Goal: Task Accomplishment & Management: Complete application form

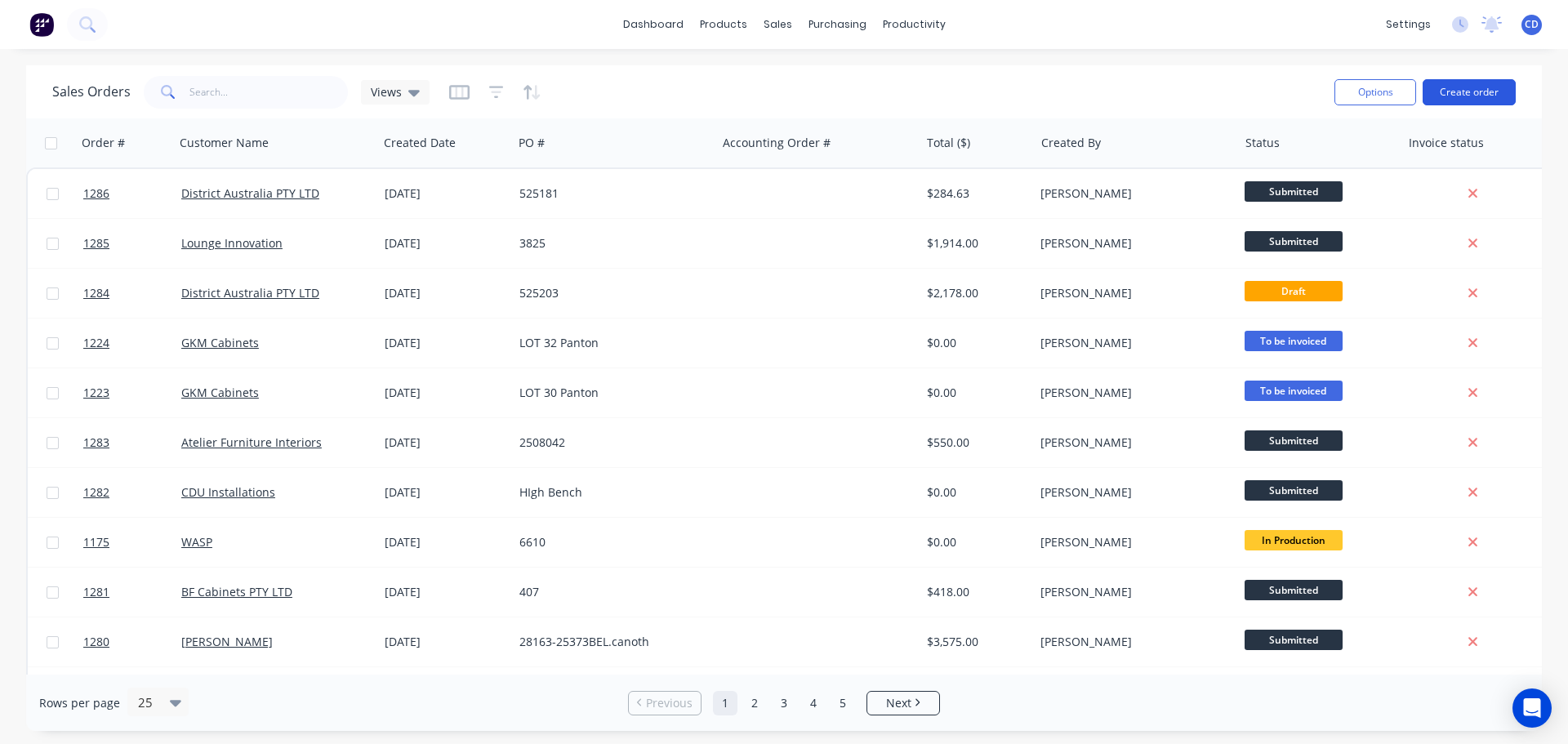
drag, startPoint x: 0, startPoint y: 0, endPoint x: 1443, endPoint y: 90, distance: 1445.8
click at [1443, 90] on button "Create order" at bounding box center [1470, 92] width 93 height 26
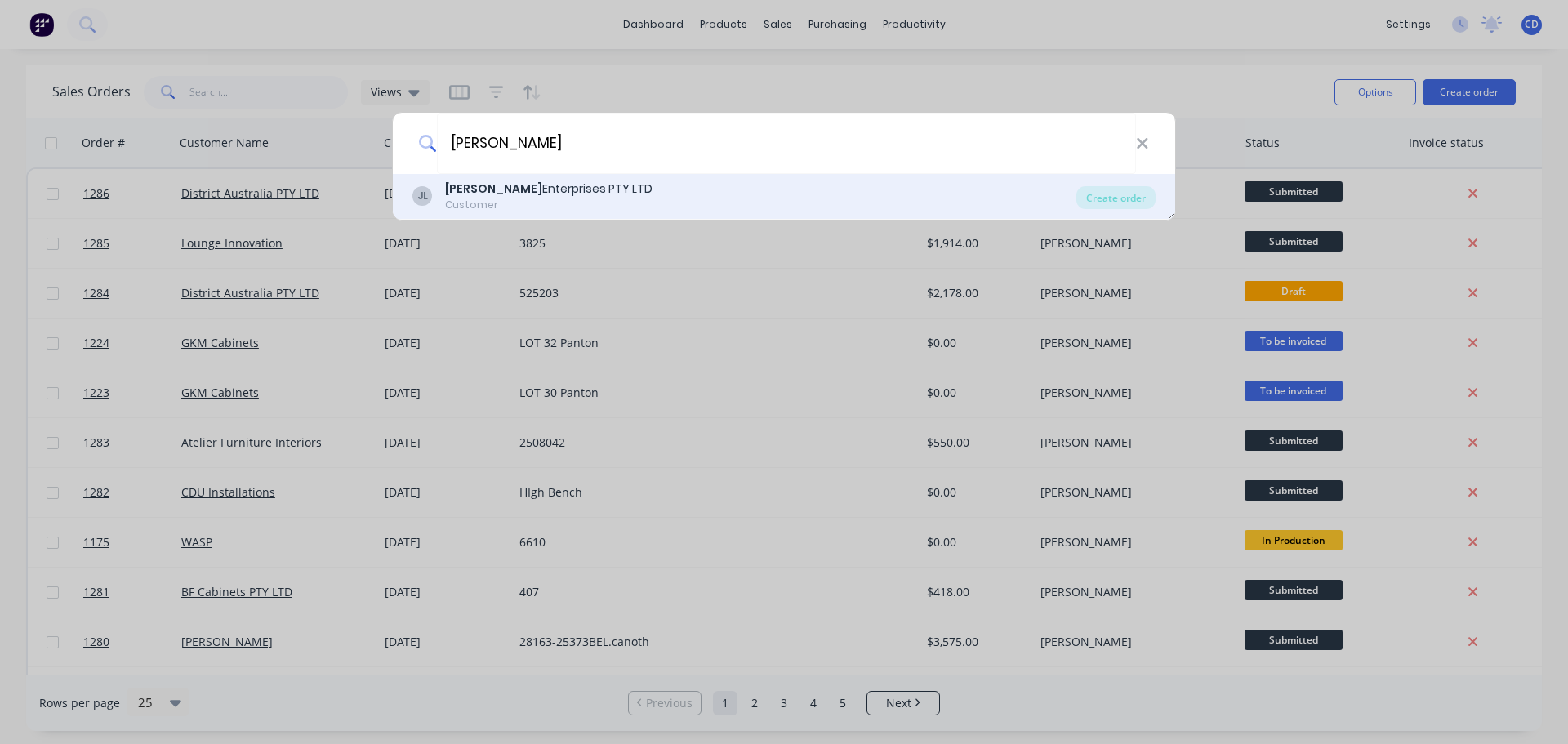
type input "[PERSON_NAME]"
click at [543, 198] on div "Customer" at bounding box center [548, 205] width 207 height 15
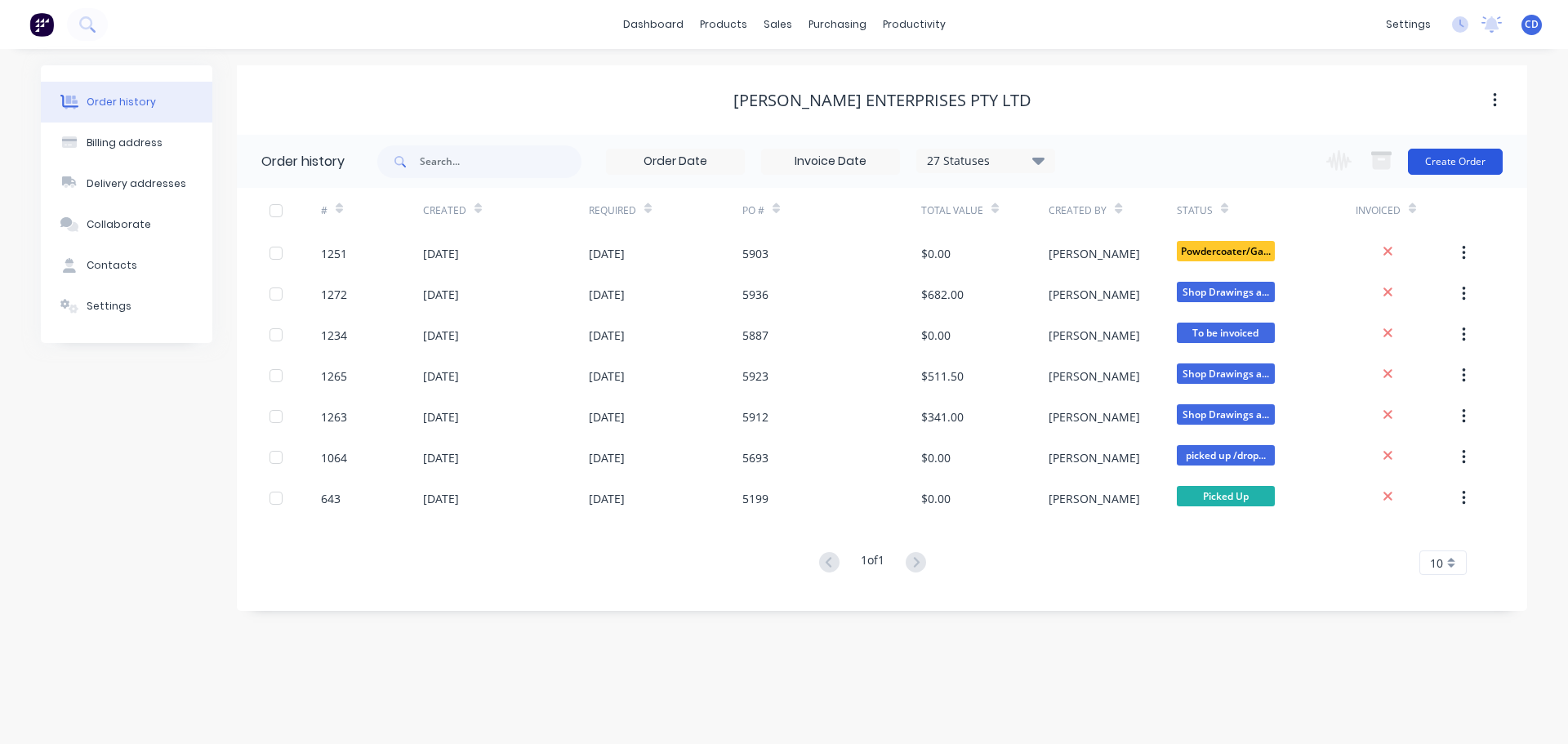
click at [1468, 153] on button "Create Order" at bounding box center [1456, 161] width 95 height 26
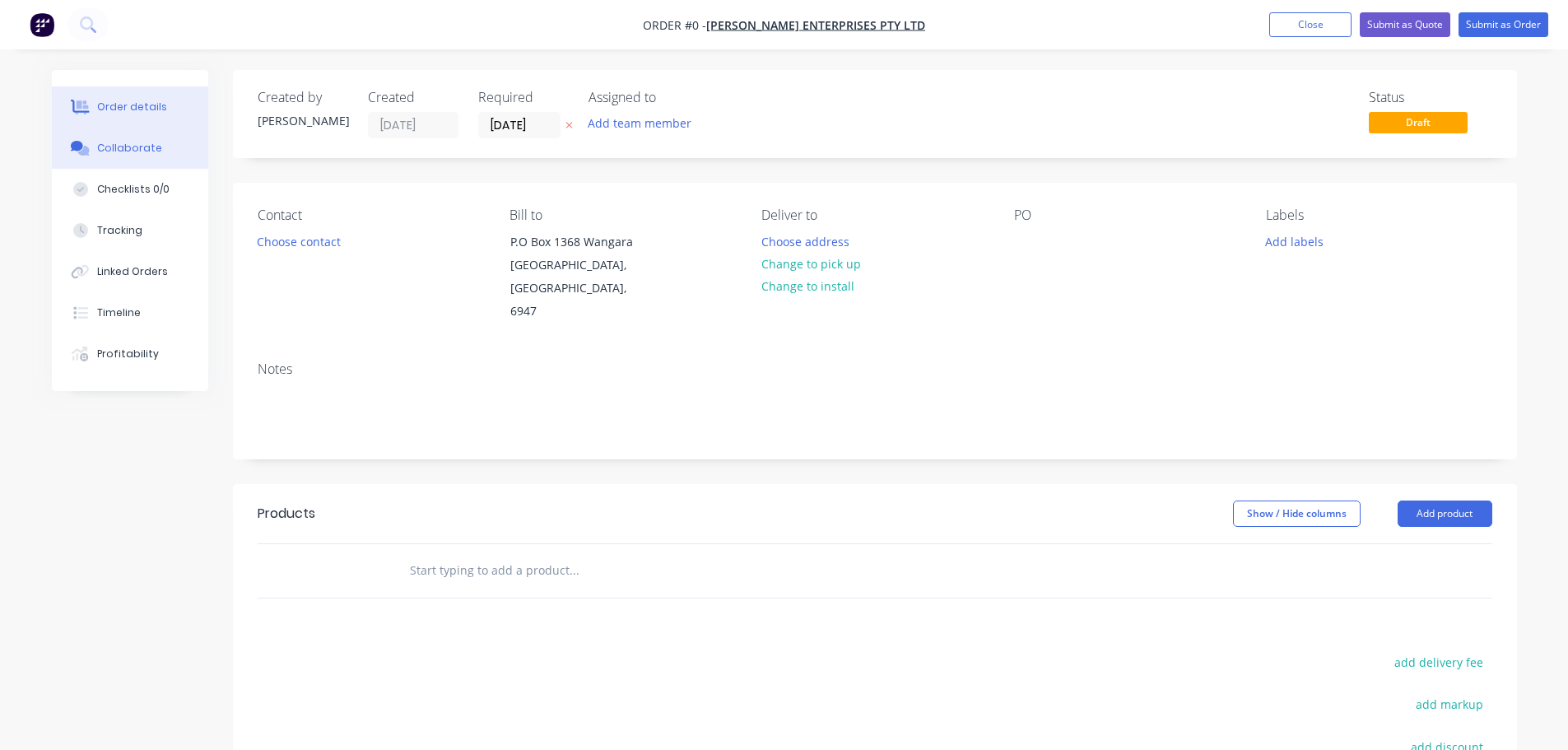
click at [106, 148] on div "Collaborate" at bounding box center [129, 149] width 65 height 15
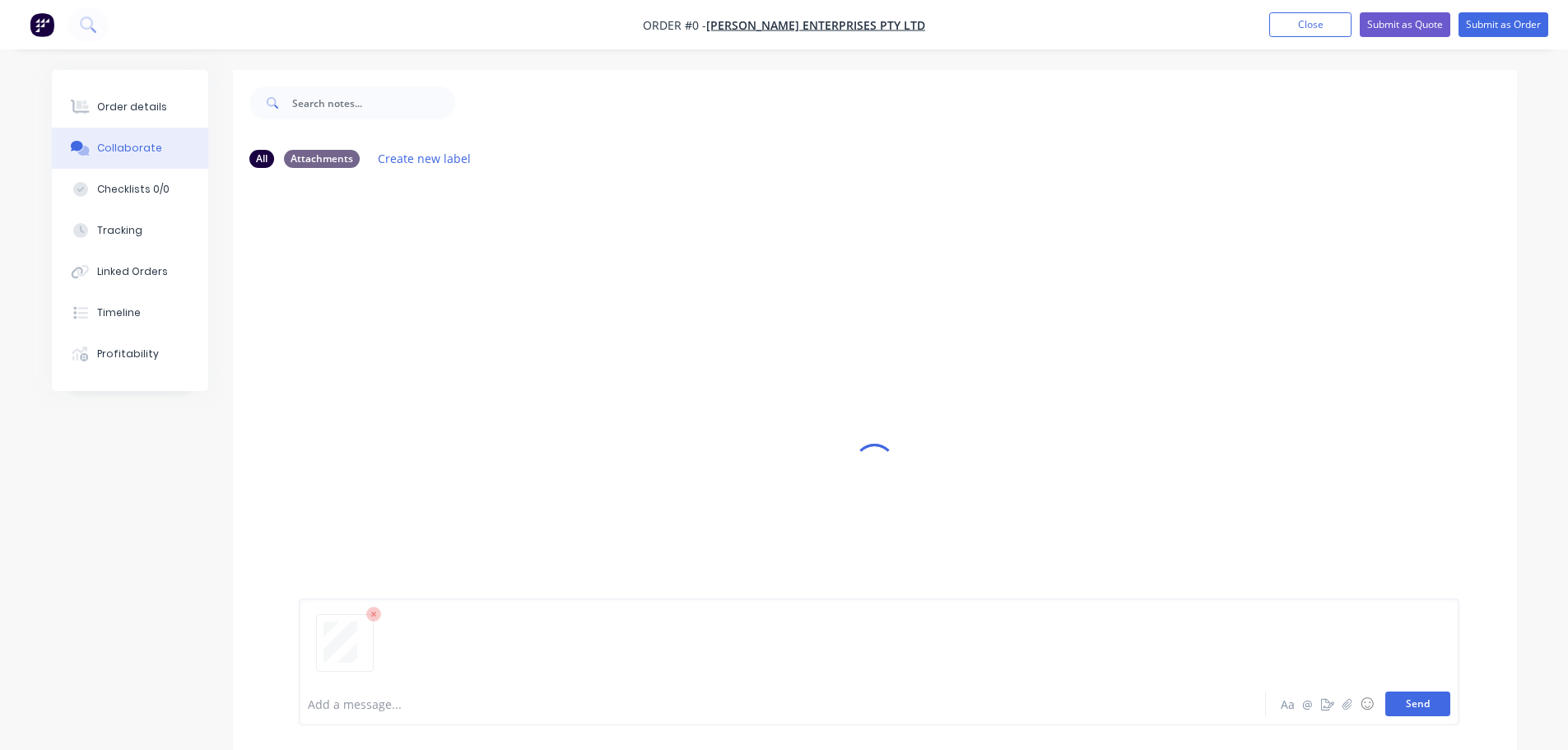
click at [1423, 709] on button "Send" at bounding box center [1418, 703] width 65 height 24
drag, startPoint x: 99, startPoint y: 102, endPoint x: 136, endPoint y: 141, distance: 53.8
click at [100, 102] on div "Order details" at bounding box center [132, 108] width 70 height 15
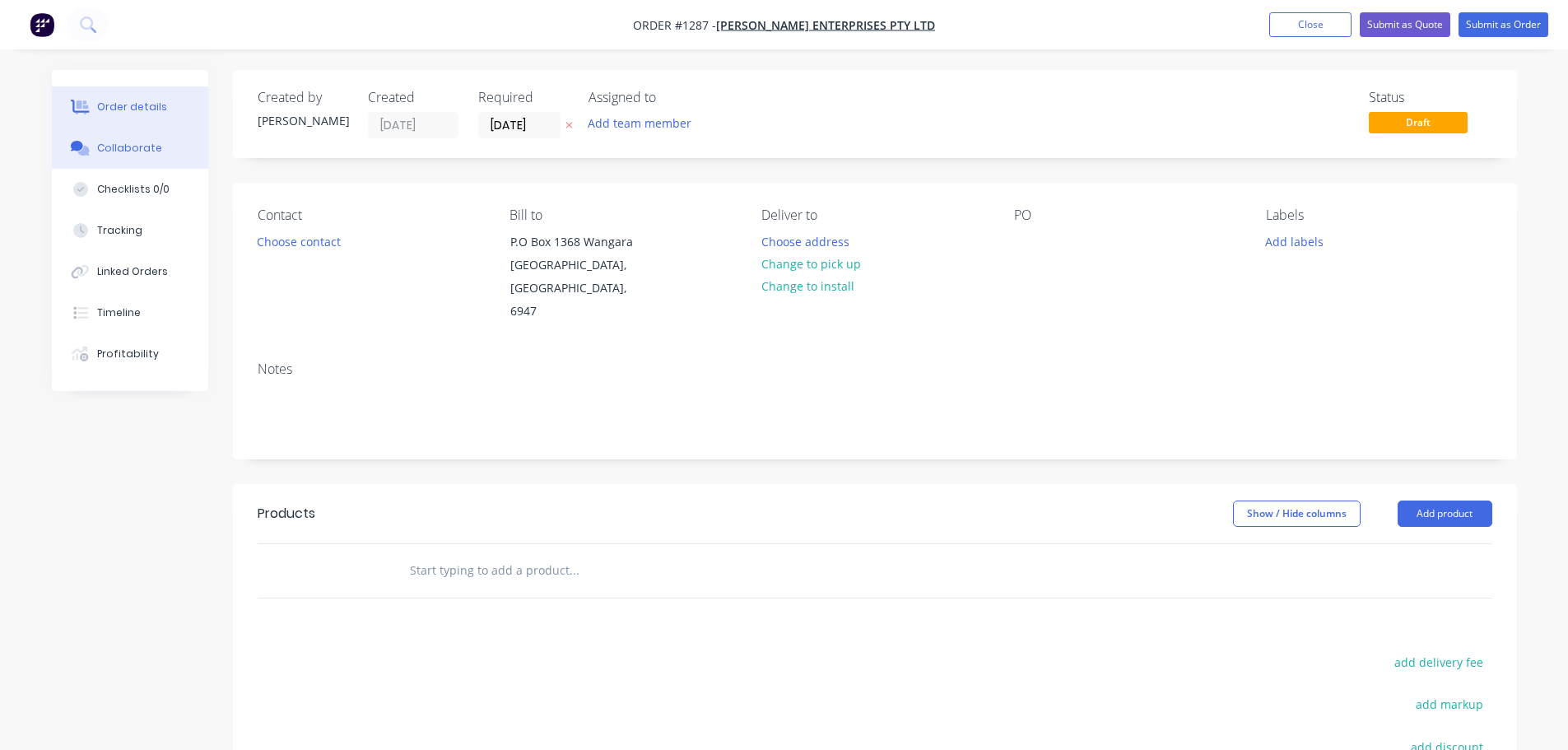
click at [150, 149] on div "Collaborate" at bounding box center [129, 149] width 65 height 15
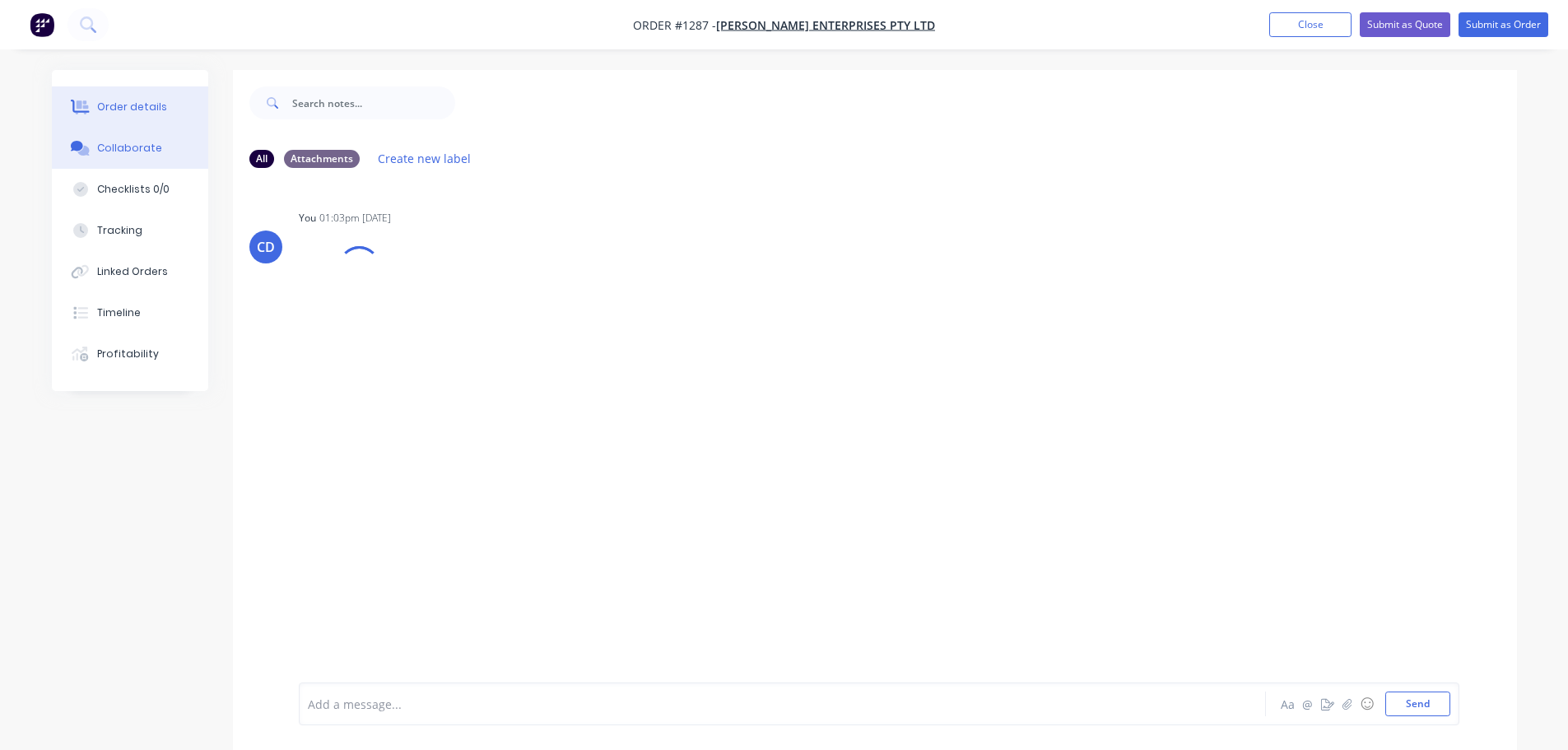
click at [141, 123] on button "Order details" at bounding box center [130, 107] width 156 height 41
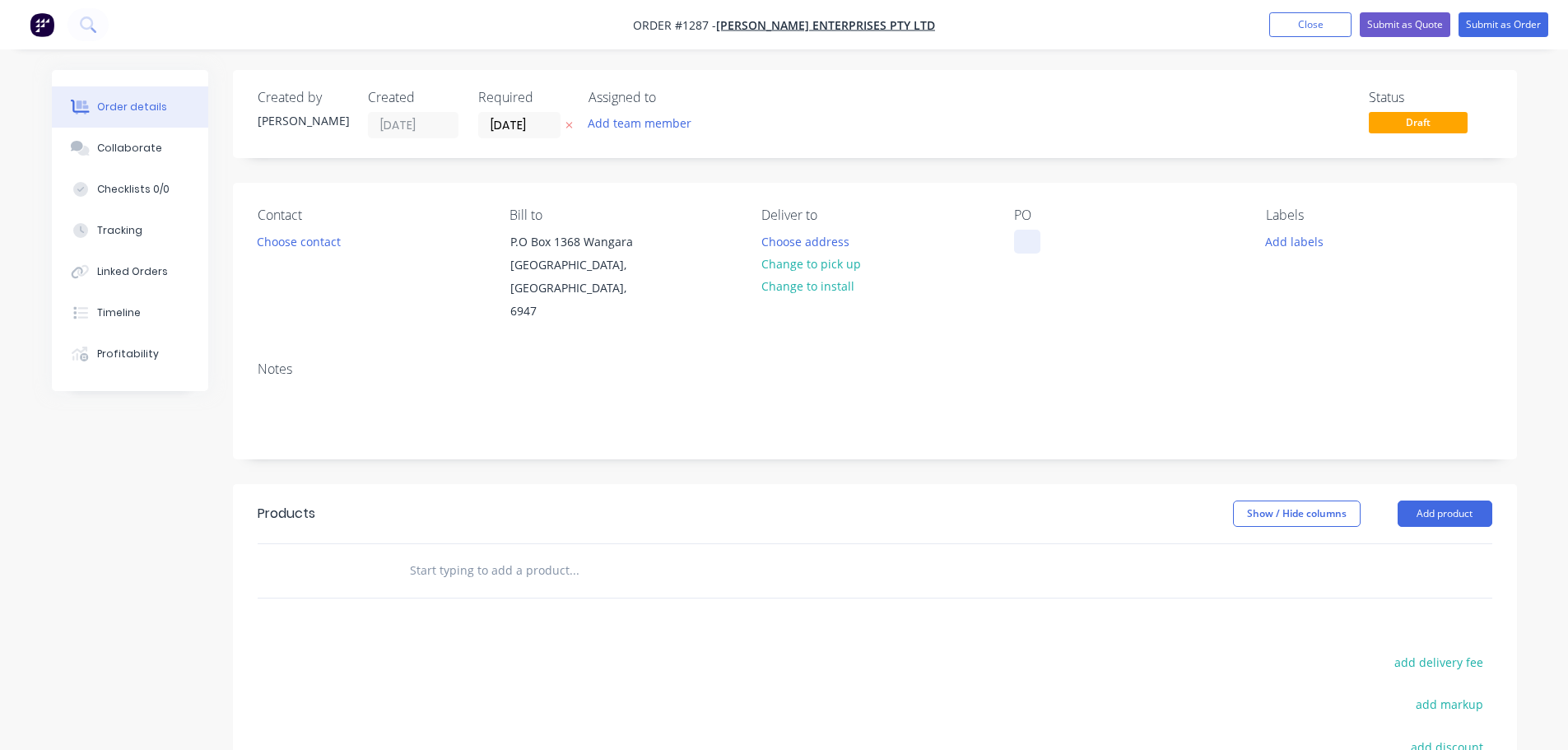
click at [1021, 245] on div at bounding box center [1027, 242] width 26 height 24
click at [1024, 248] on div at bounding box center [1027, 242] width 26 height 24
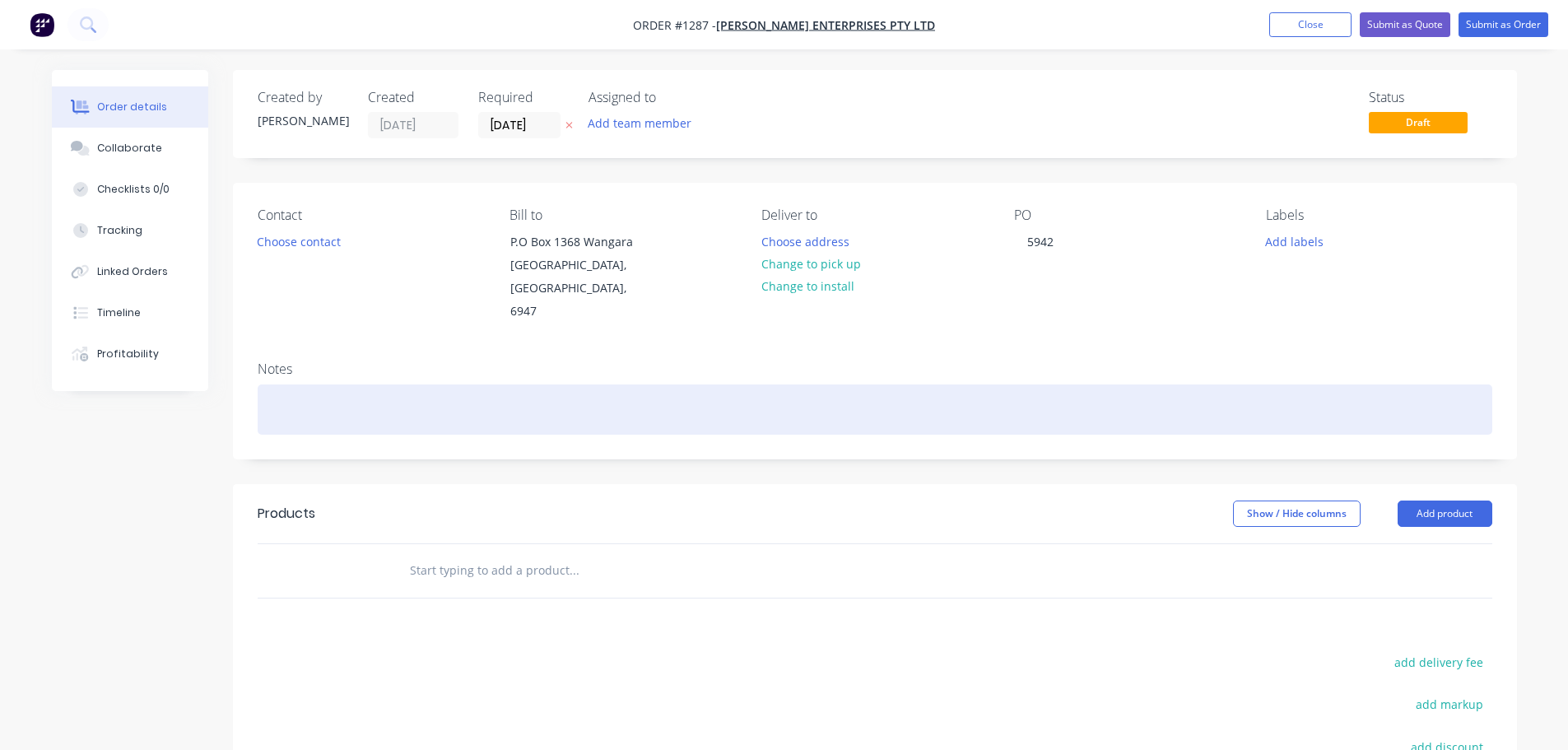
click at [429, 385] on div at bounding box center [875, 410] width 1235 height 50
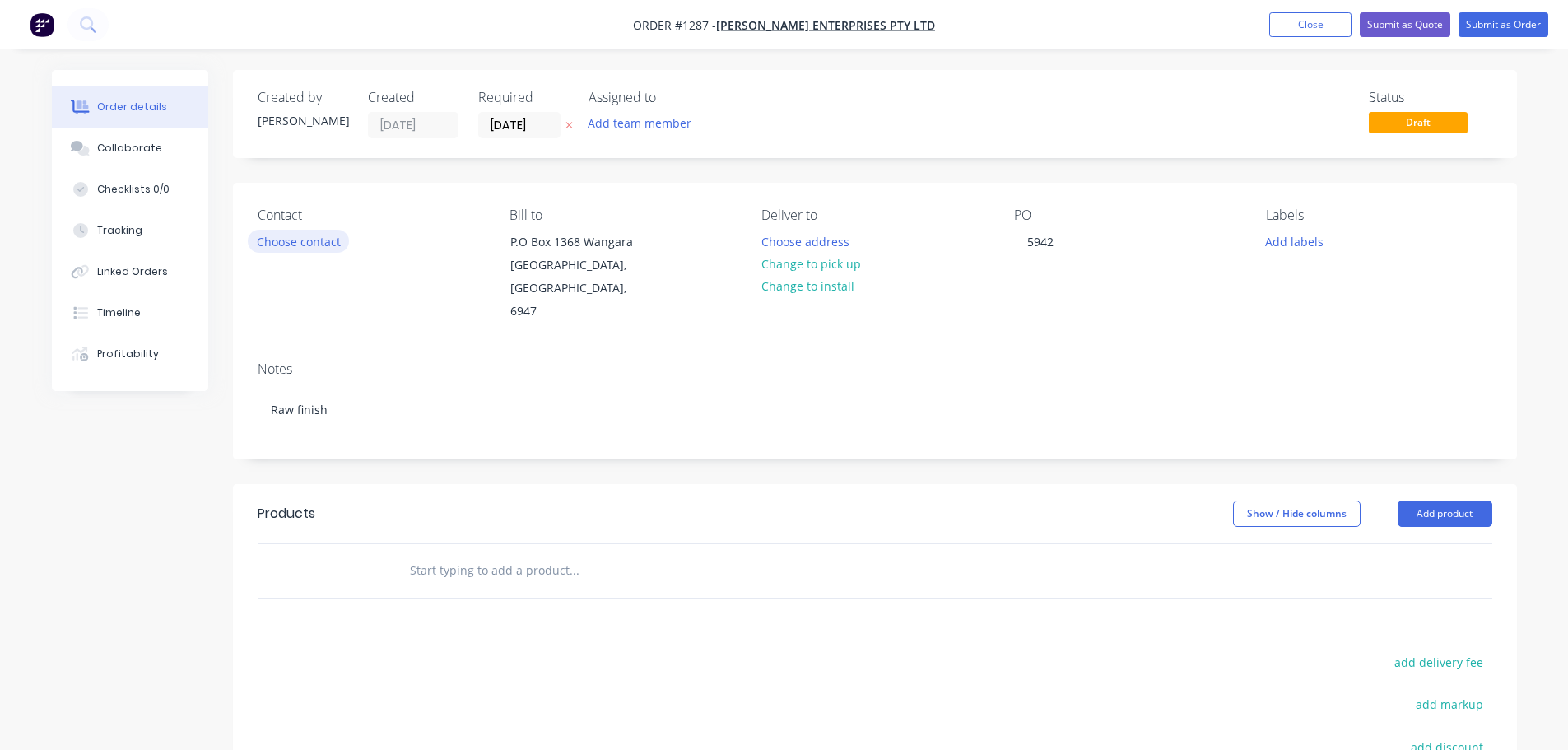
click at [315, 241] on button "Choose contact" at bounding box center [298, 241] width 102 height 22
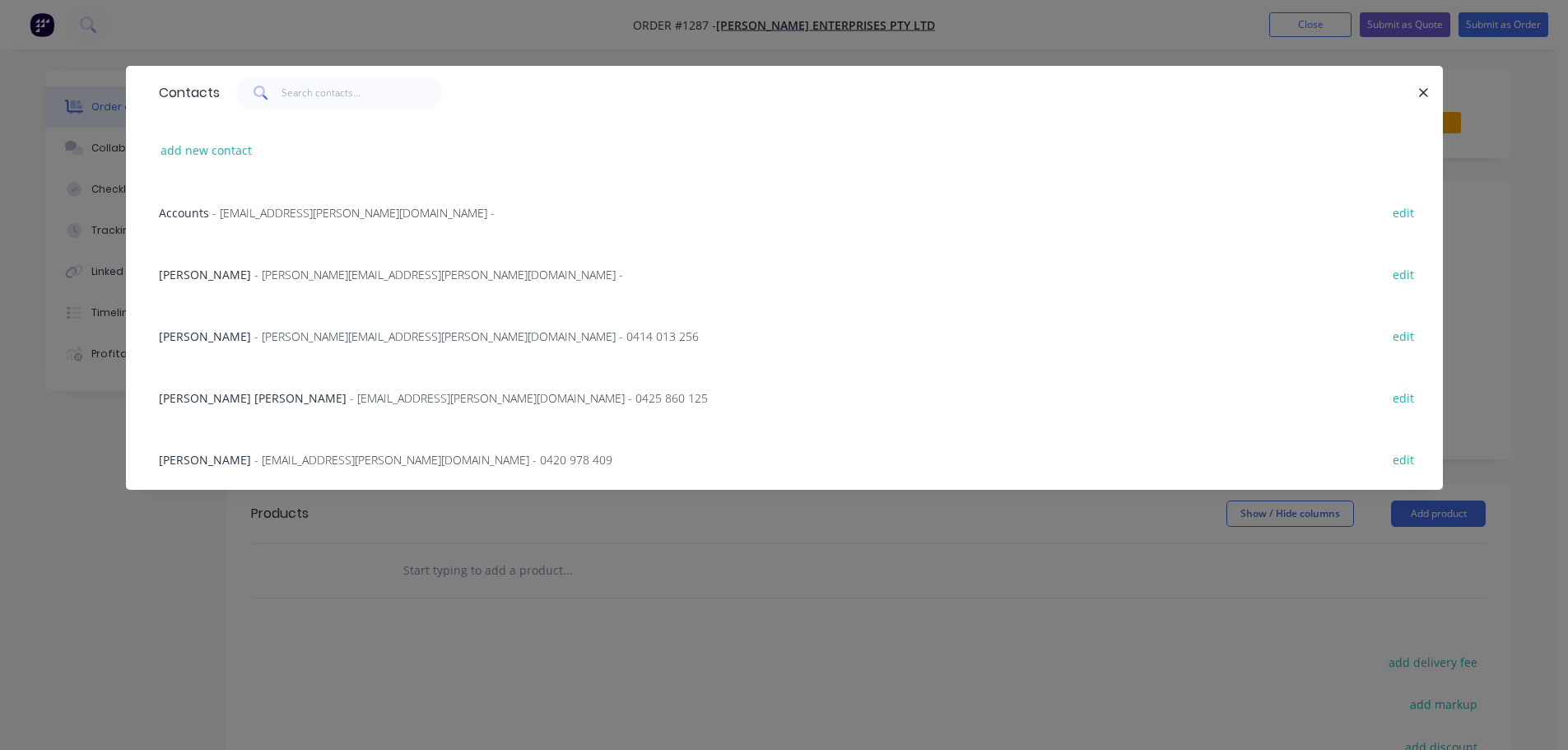
click at [239, 398] on span "[PERSON_NAME] [PERSON_NAME]" at bounding box center [253, 398] width 188 height 16
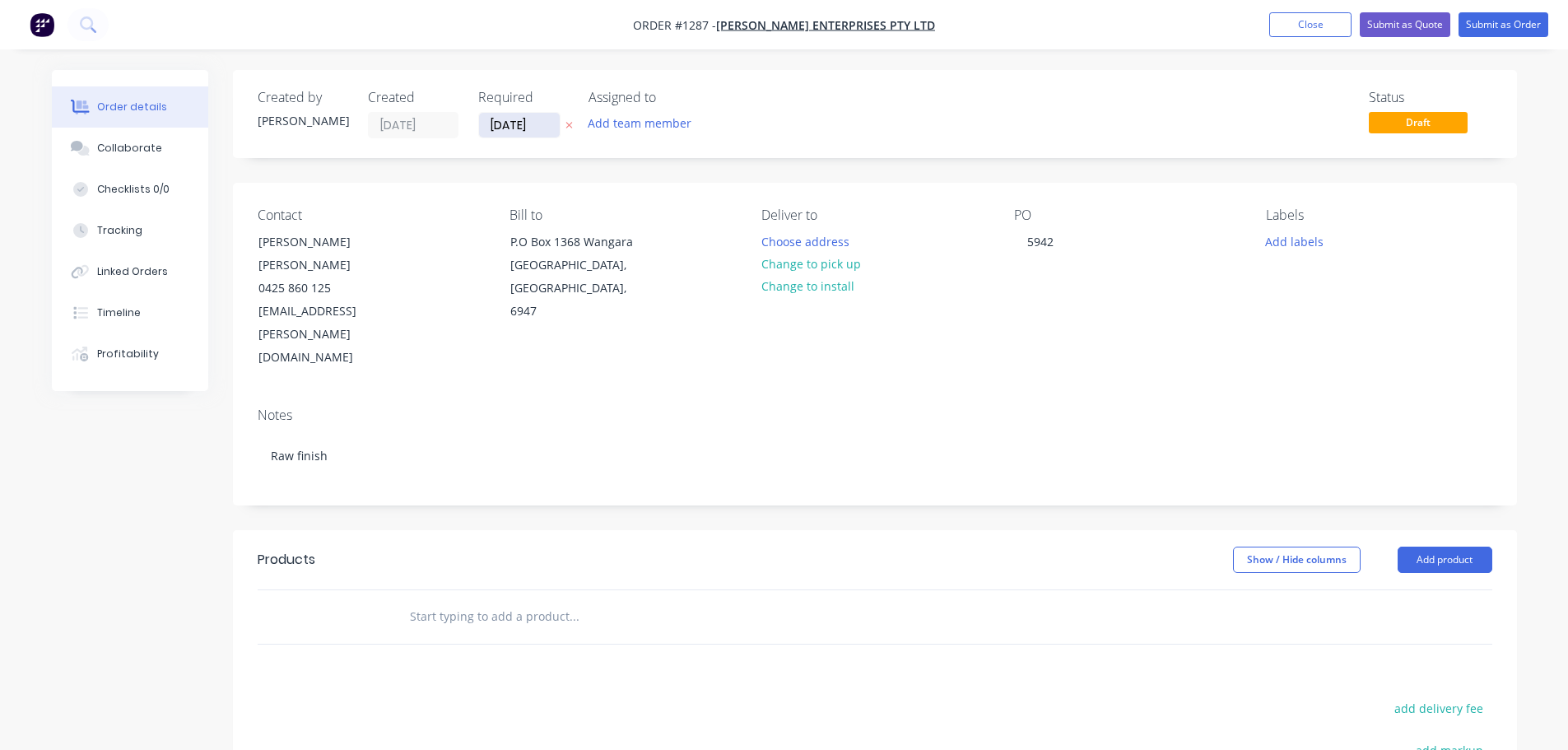
click at [519, 118] on input "[DATE]" at bounding box center [520, 124] width 81 height 24
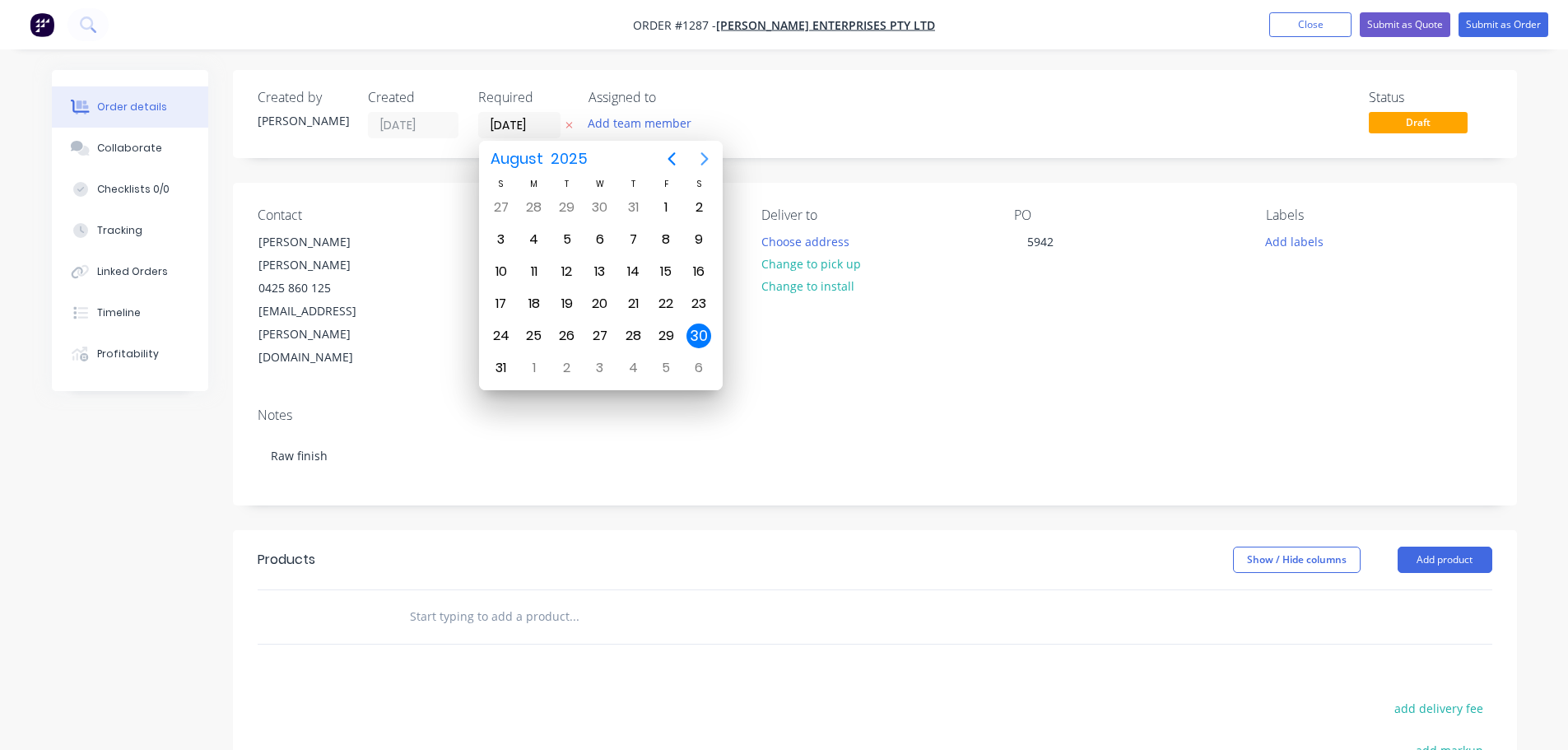
click at [697, 156] on icon "Next page" at bounding box center [705, 159] width 20 height 20
click at [600, 262] on div "17" at bounding box center [600, 271] width 24 height 24
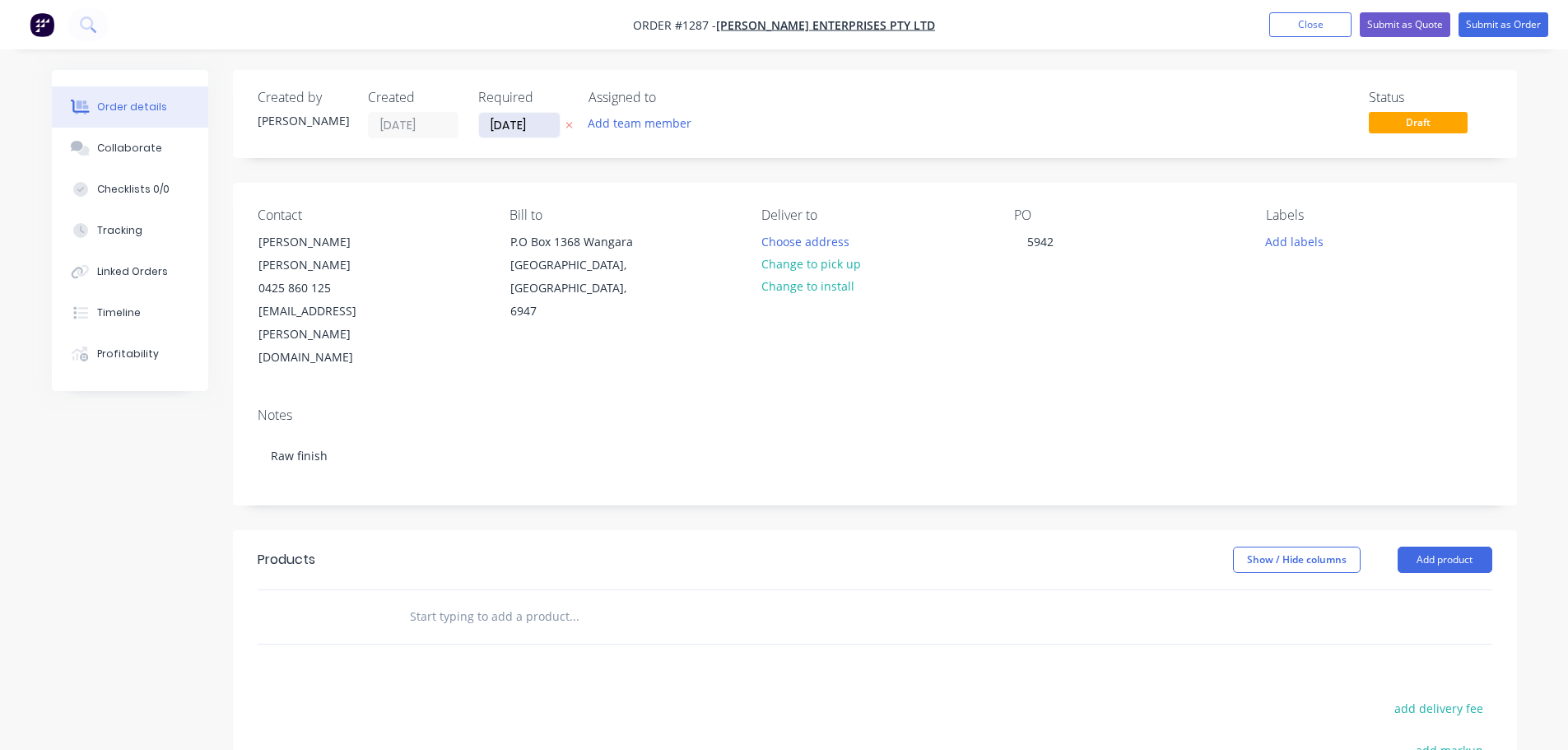
click at [543, 134] on input "[DATE]" at bounding box center [520, 124] width 81 height 24
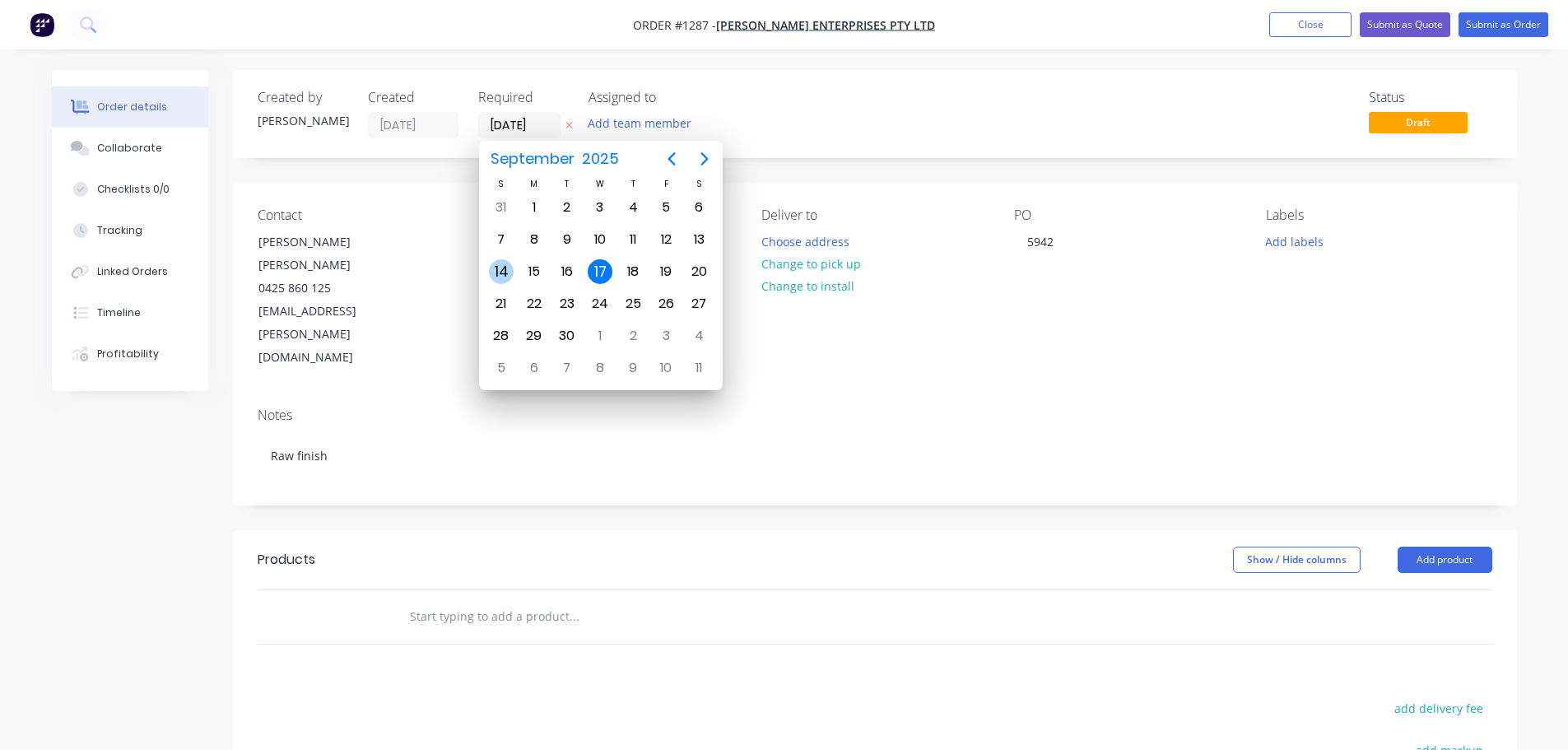
click at [508, 269] on div "14" at bounding box center [501, 271] width 24 height 24
type input "[DATE]"
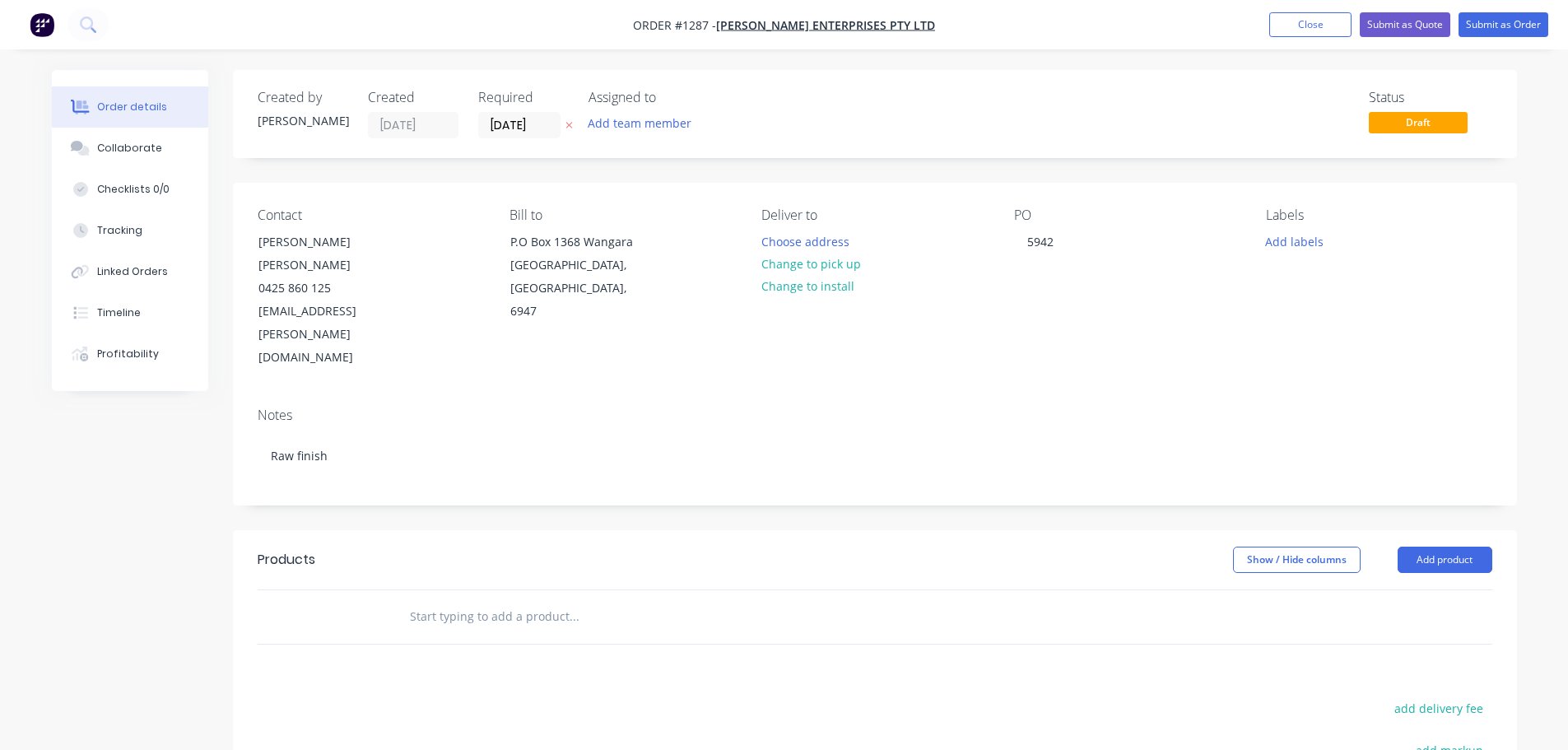
click at [492, 601] on input "text" at bounding box center [574, 616] width 329 height 33
click at [1491, 530] on header "Products Show / Hide columns Add product" at bounding box center [874, 559] width 1284 height 60
drag, startPoint x: 1459, startPoint y: 495, endPoint x: 1443, endPoint y: 506, distance: 19.4
click at [1458, 547] on button "Add product" at bounding box center [1445, 559] width 95 height 26
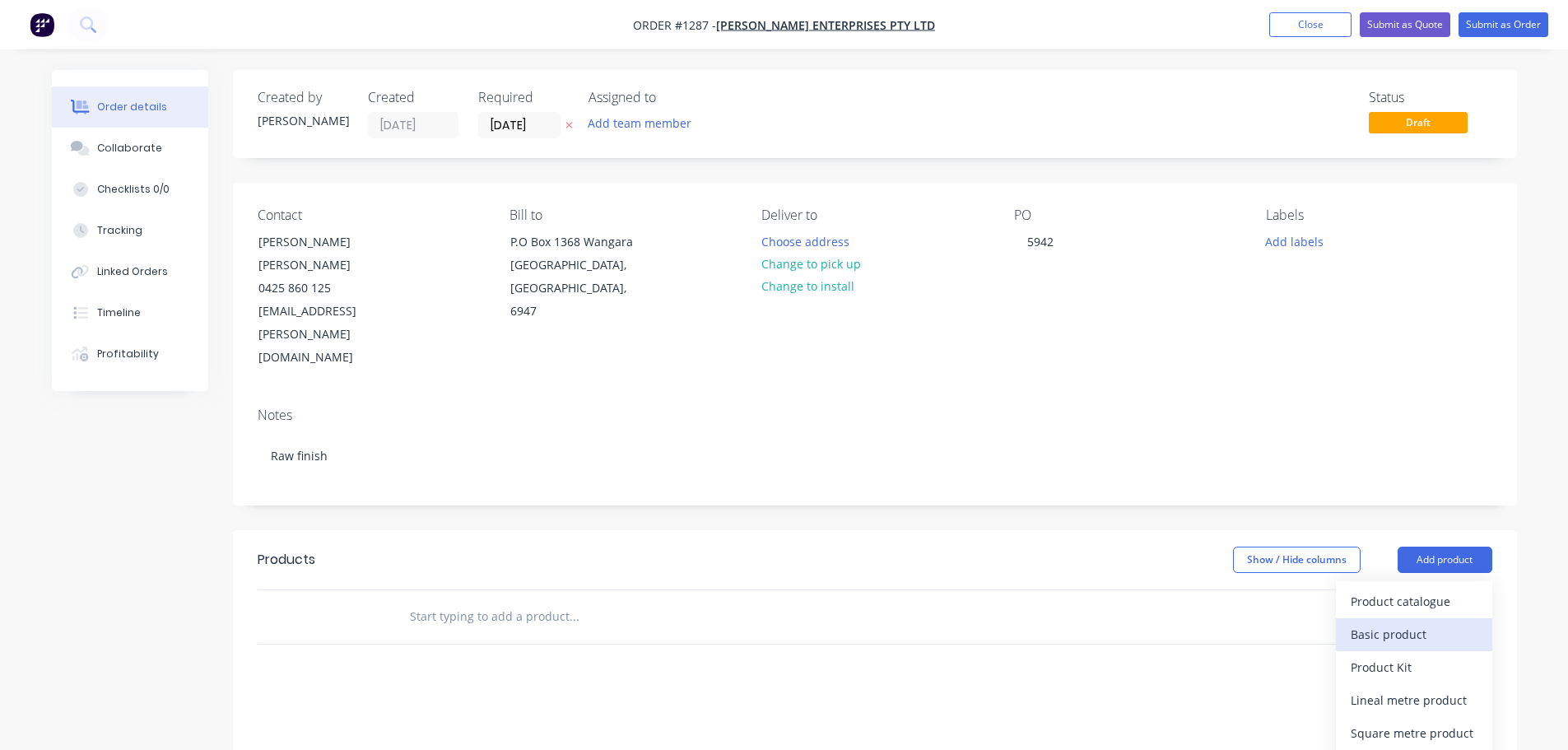
click at [1380, 622] on div "Basic product" at bounding box center [1414, 634] width 127 height 24
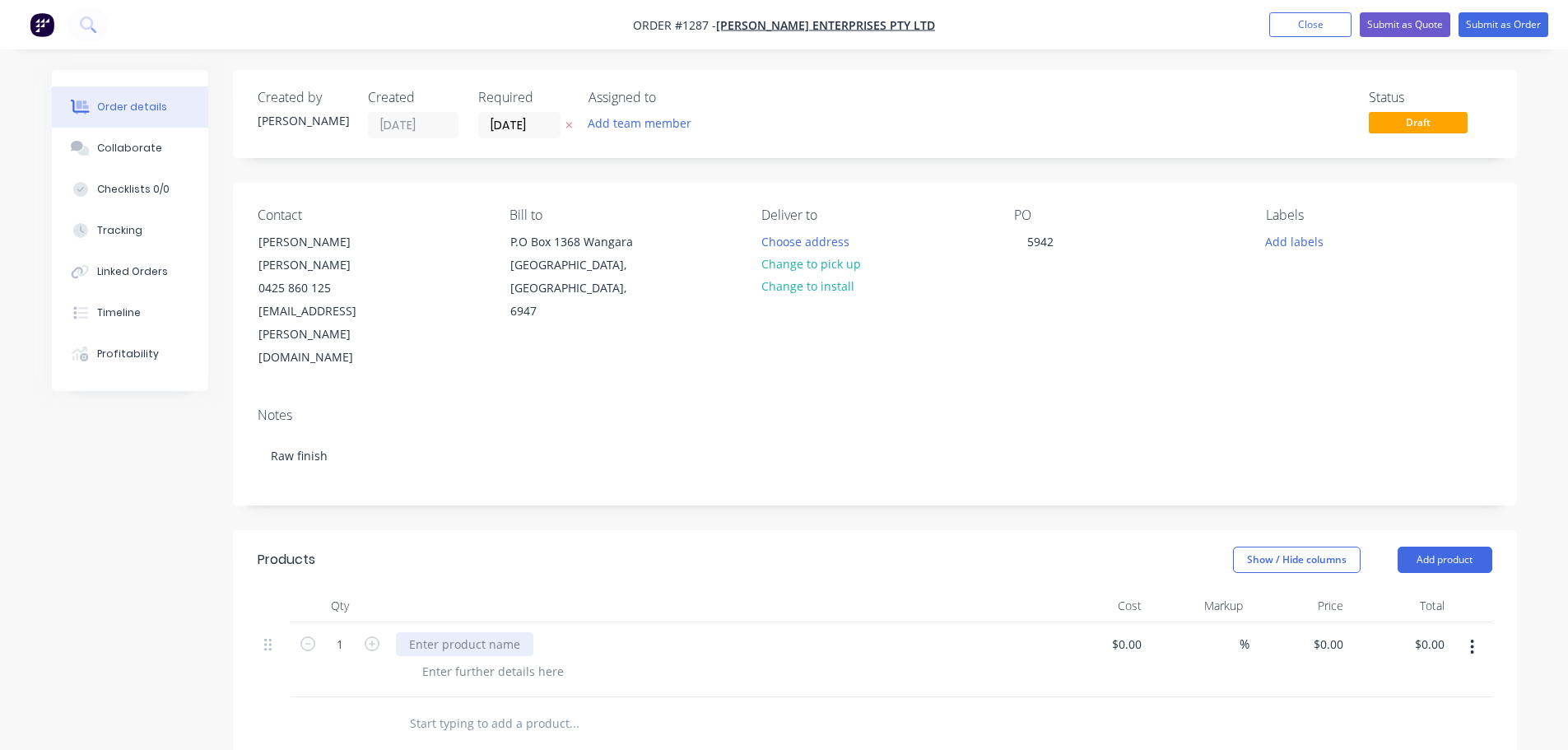
click at [459, 632] on div at bounding box center [465, 644] width 138 height 24
paste div
click at [342, 632] on input "1" at bounding box center [339, 644] width 43 height 24
type input "13"
click at [534, 632] on div "L Bracket 10mm Steel 50mm Flat Bar D400mm H567mm - 2 x 10mm holes" at bounding box center [484, 670] width 175 height 76
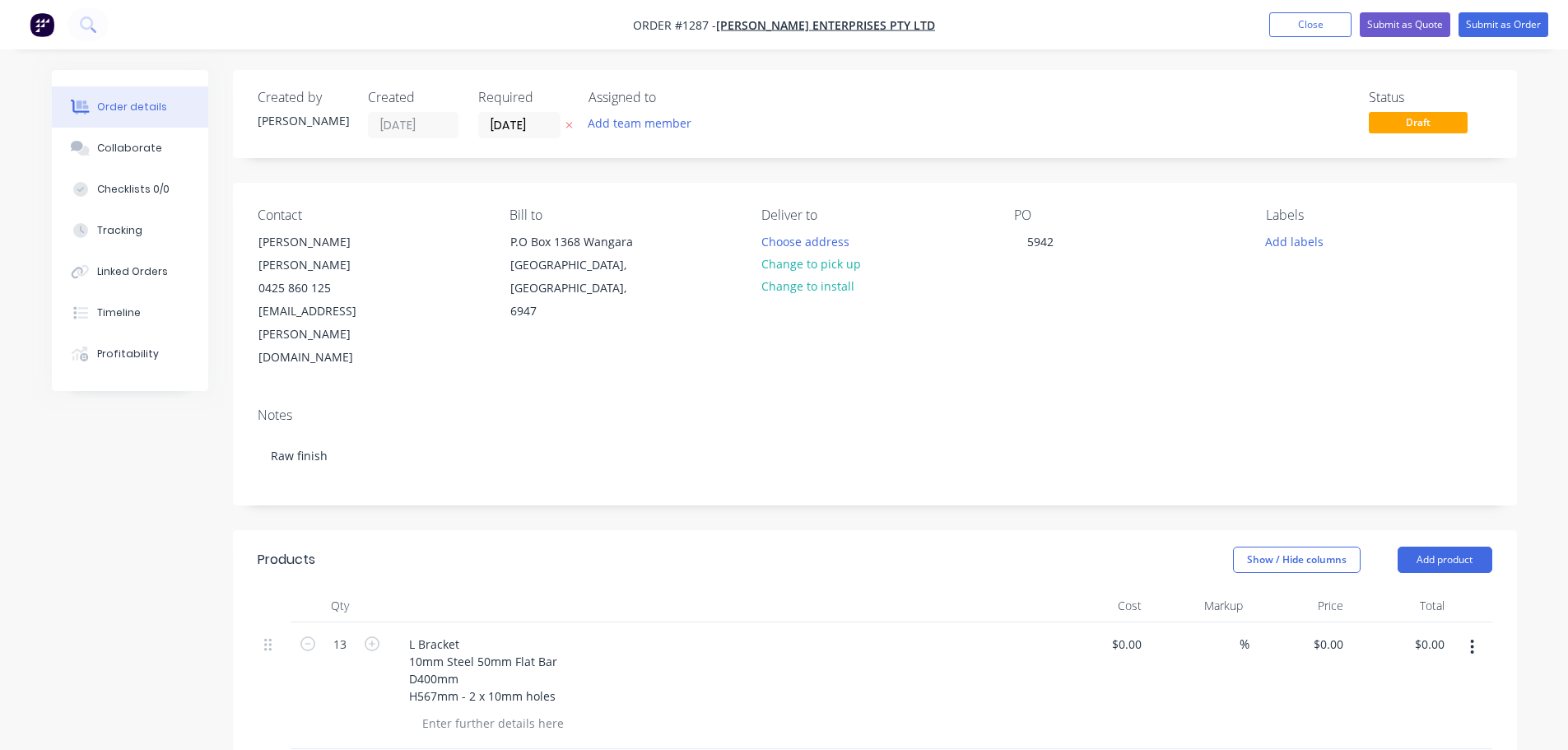
click at [475, 129] on div "Created by [PERSON_NAME] Created [DATE] Required [DATE] Assigned to Add team me…" at bounding box center [506, 114] width 496 height 49
click at [492, 125] on input "[DATE]" at bounding box center [520, 124] width 81 height 24
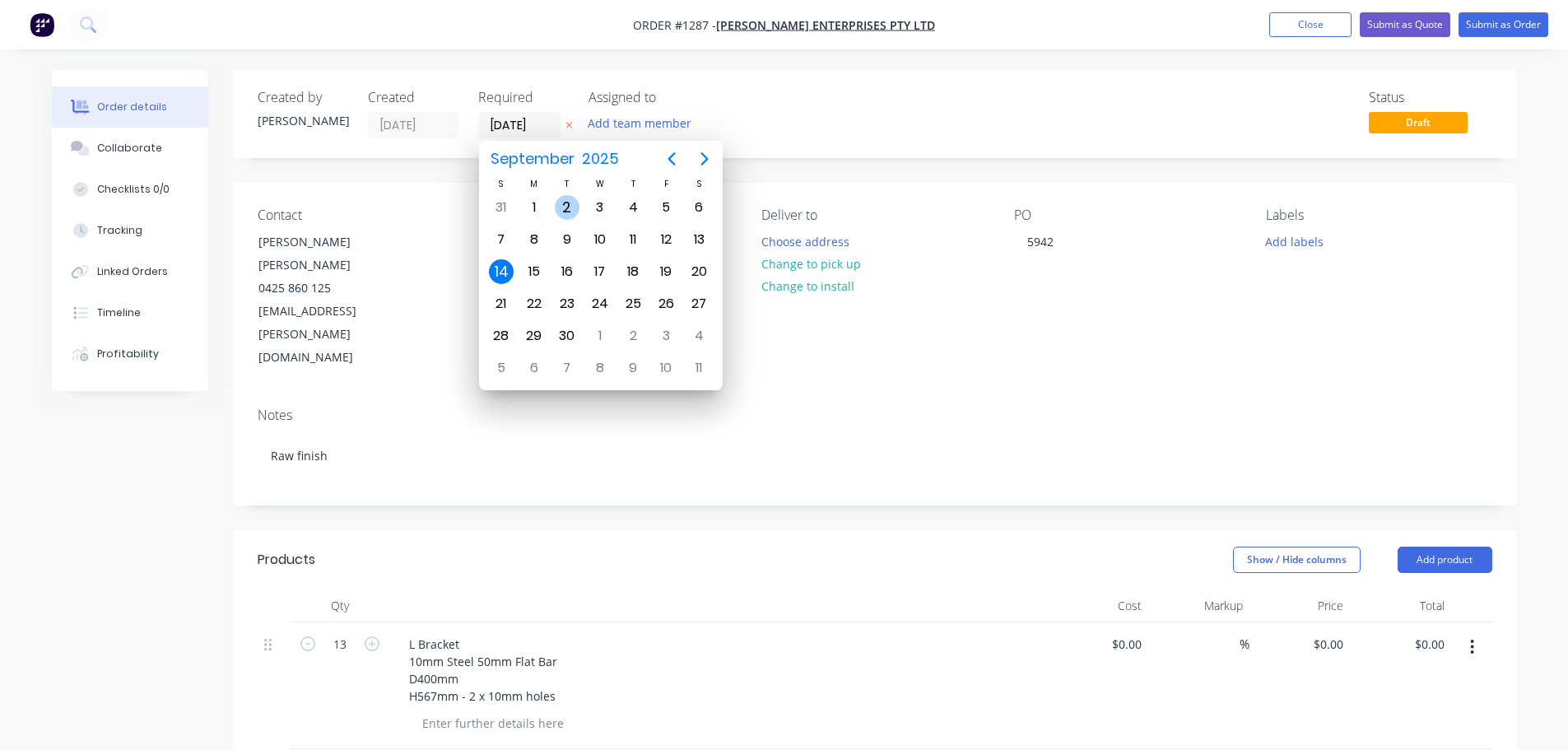
click at [565, 210] on div "2" at bounding box center [567, 207] width 24 height 24
type input "[DATE]"
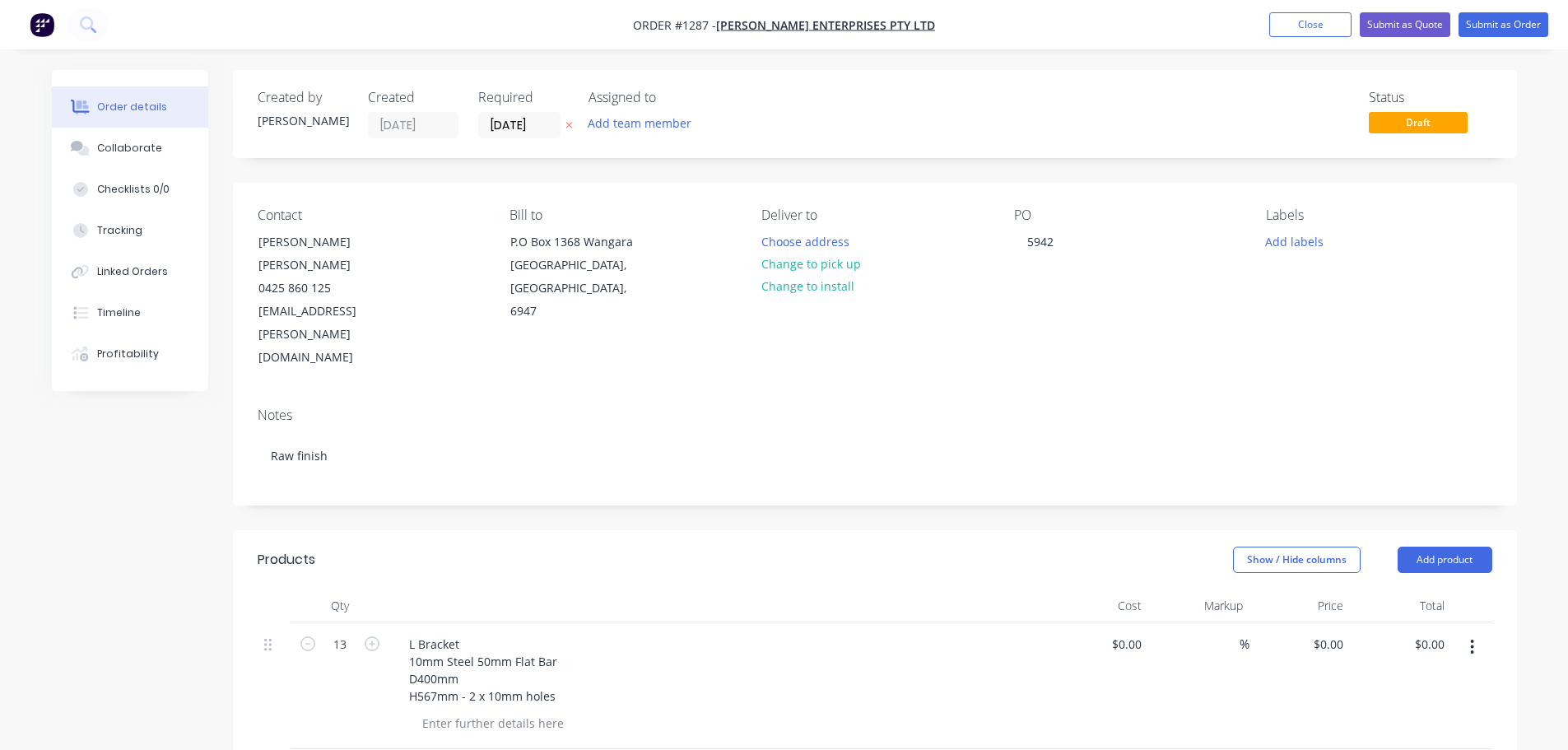
click at [1335, 239] on div "Add labels" at bounding box center [1379, 241] width 226 height 22
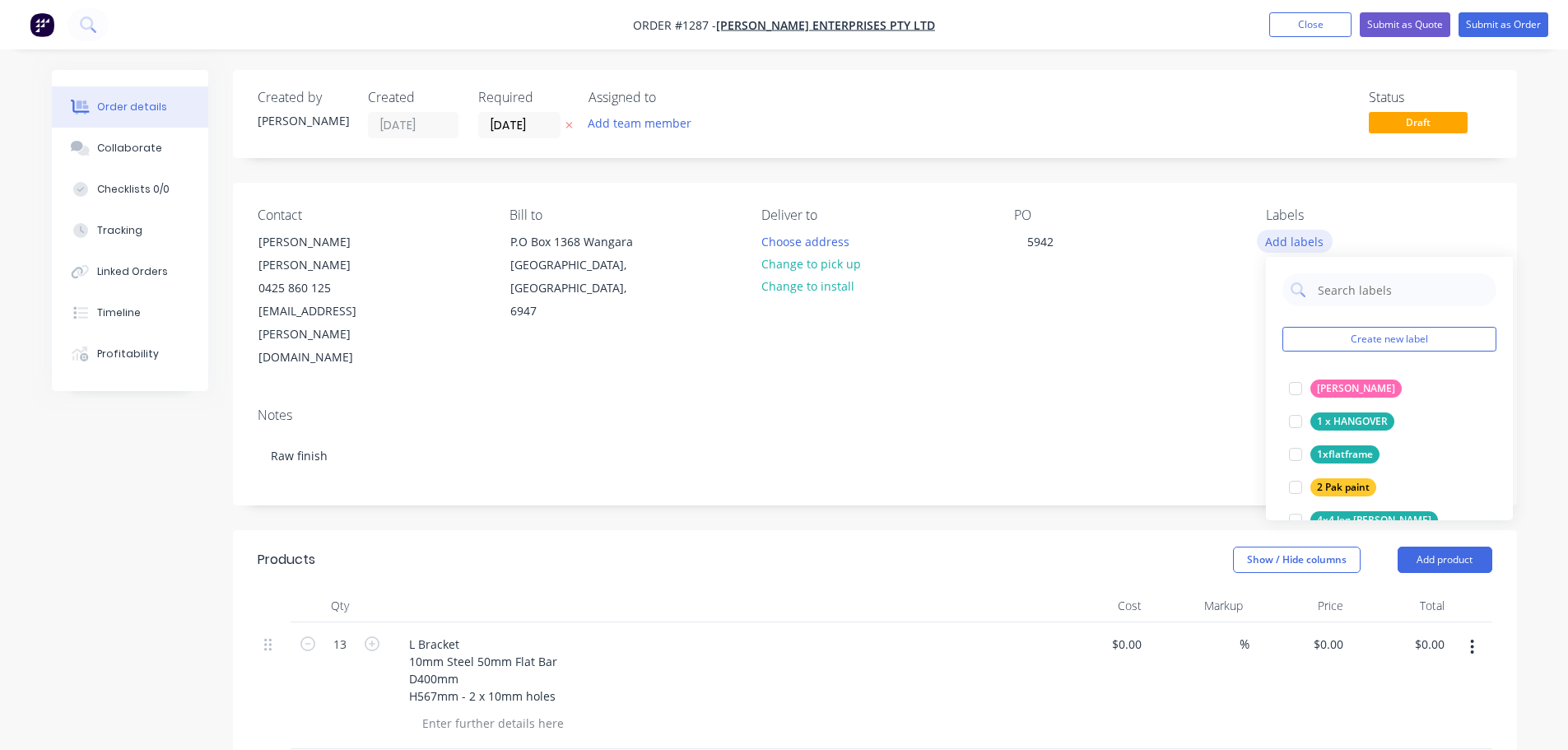
click at [1307, 246] on button "Add labels" at bounding box center [1295, 241] width 76 height 22
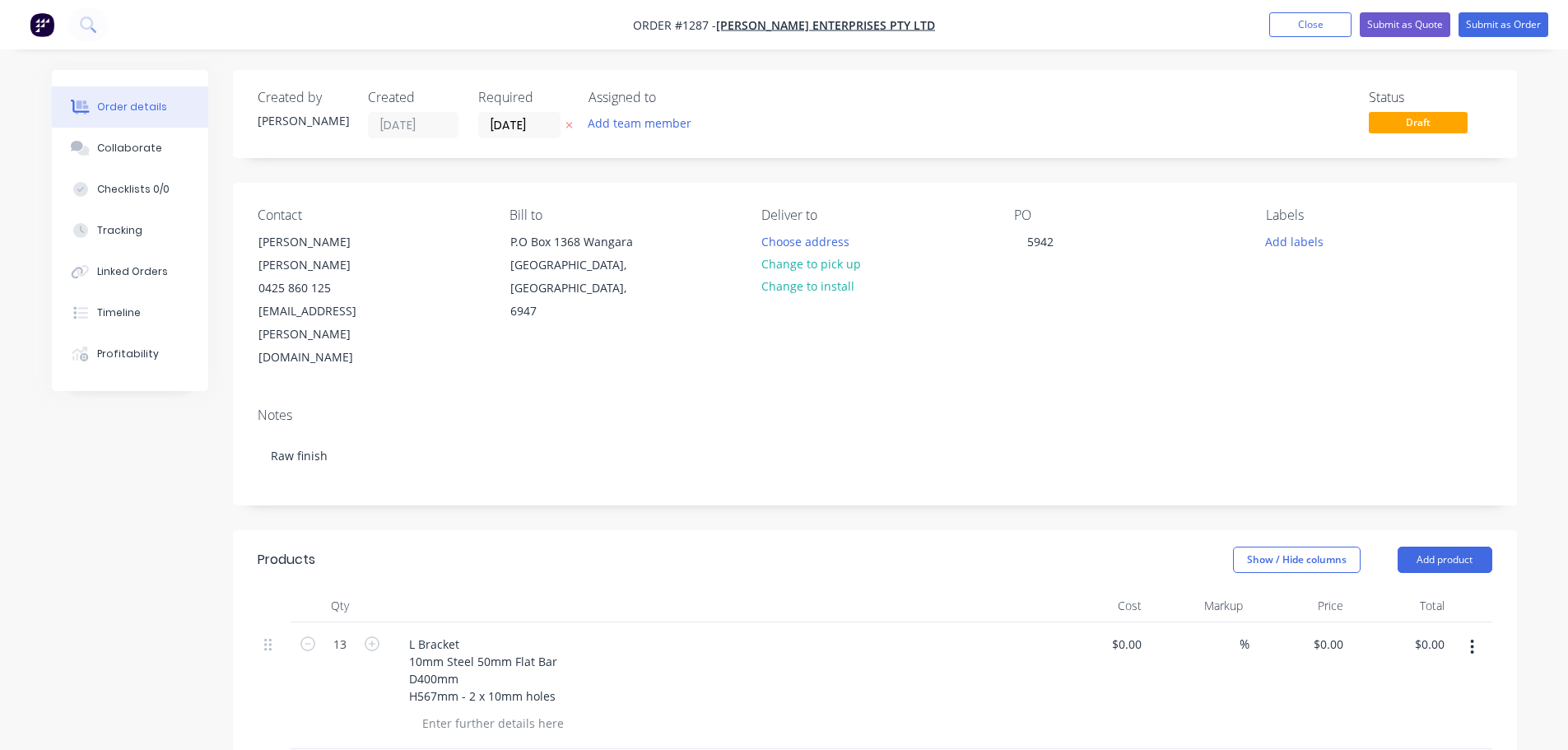
drag, startPoint x: 1280, startPoint y: 226, endPoint x: 1330, endPoint y: 275, distance: 70.0
click at [1281, 226] on div "Labels Add labels" at bounding box center [1379, 288] width 226 height 162
click at [1336, 288] on div "Labels Add labels" at bounding box center [1379, 288] width 226 height 162
click at [1289, 240] on button "Add labels" at bounding box center [1295, 241] width 76 height 22
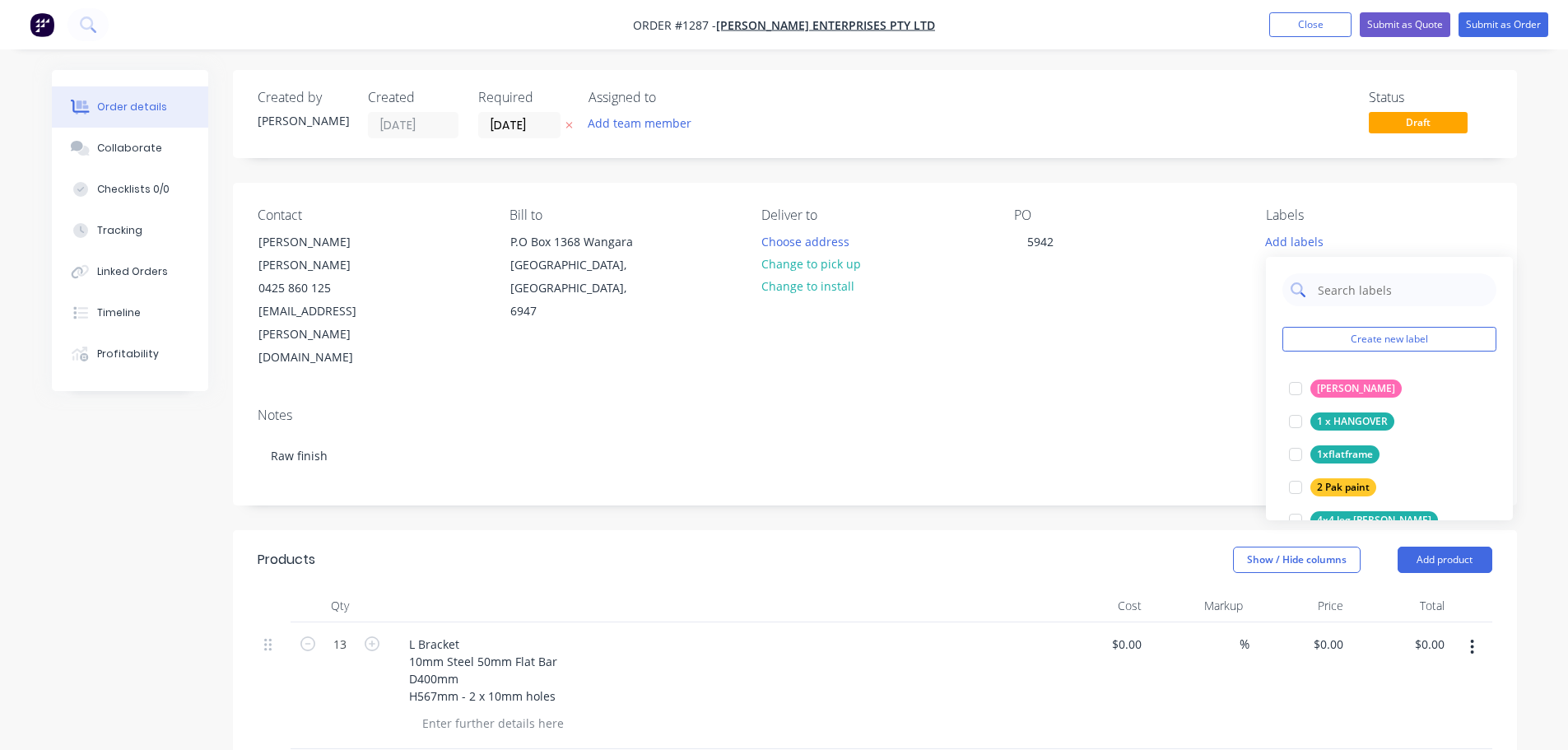
click at [1332, 294] on input "text" at bounding box center [1403, 289] width 172 height 33
type input "urg"
click at [1352, 391] on div "Urgent" at bounding box center [1335, 389] width 47 height 18
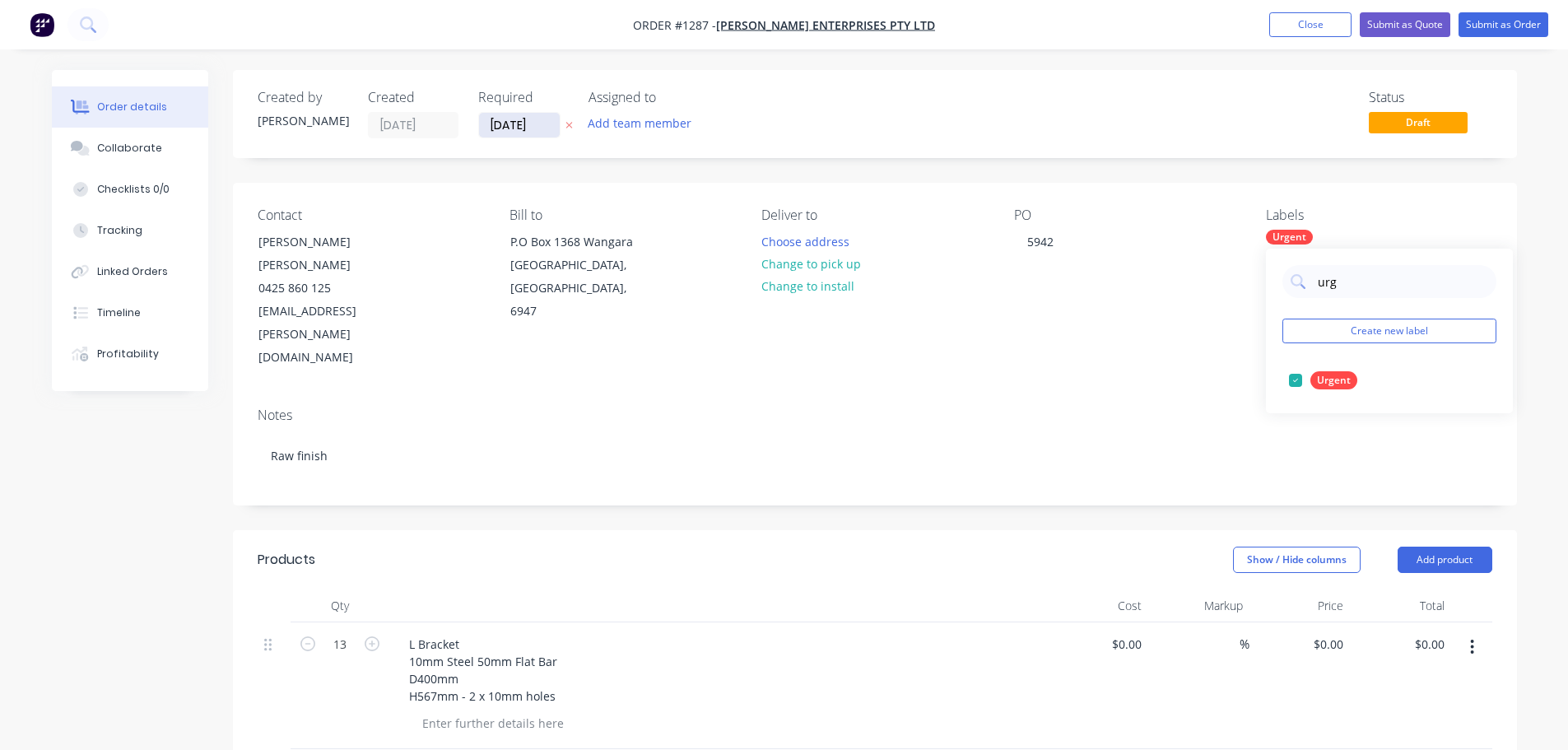
click at [525, 118] on input "[DATE]" at bounding box center [520, 124] width 81 height 24
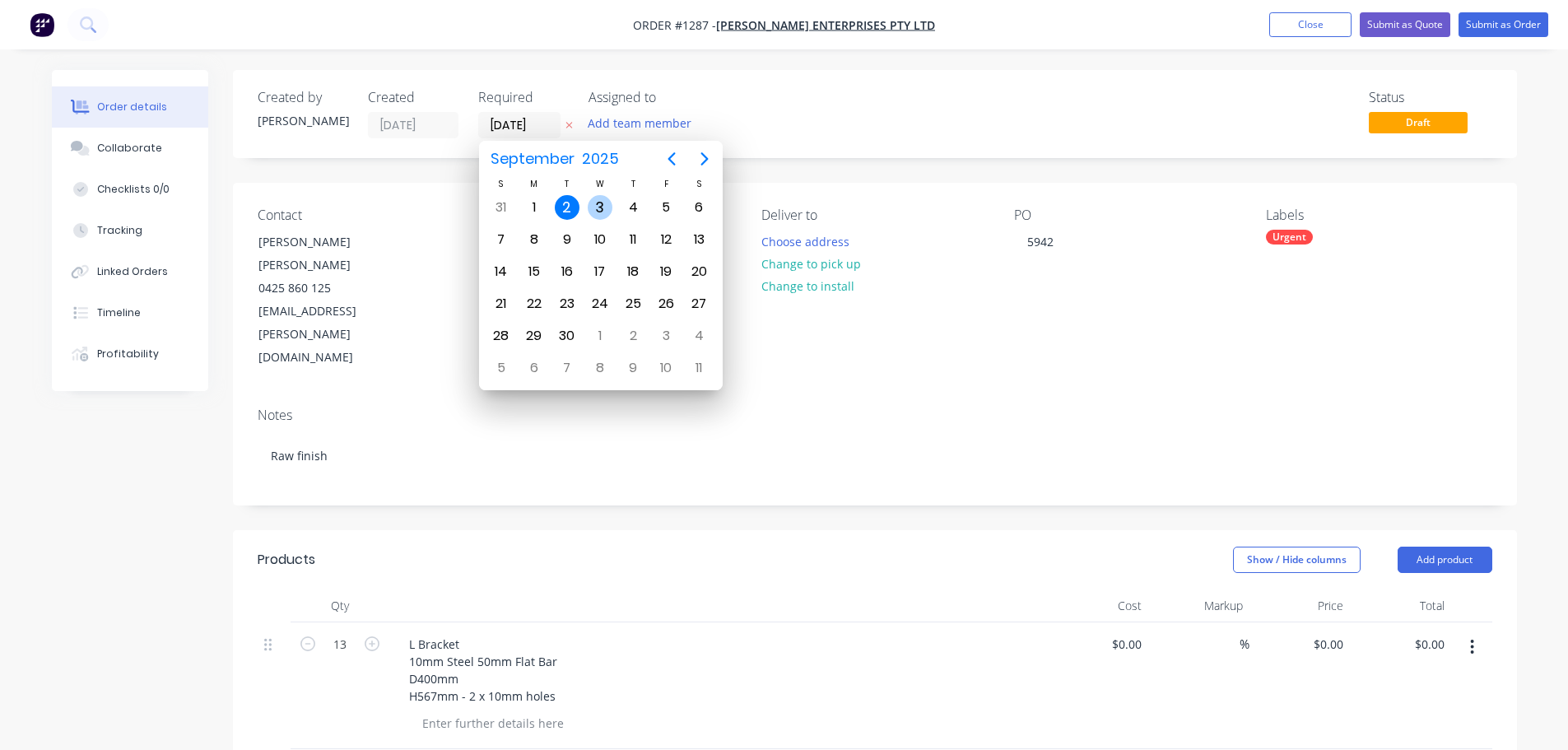
click at [605, 210] on div "3" at bounding box center [600, 207] width 24 height 24
type input "[DATE]"
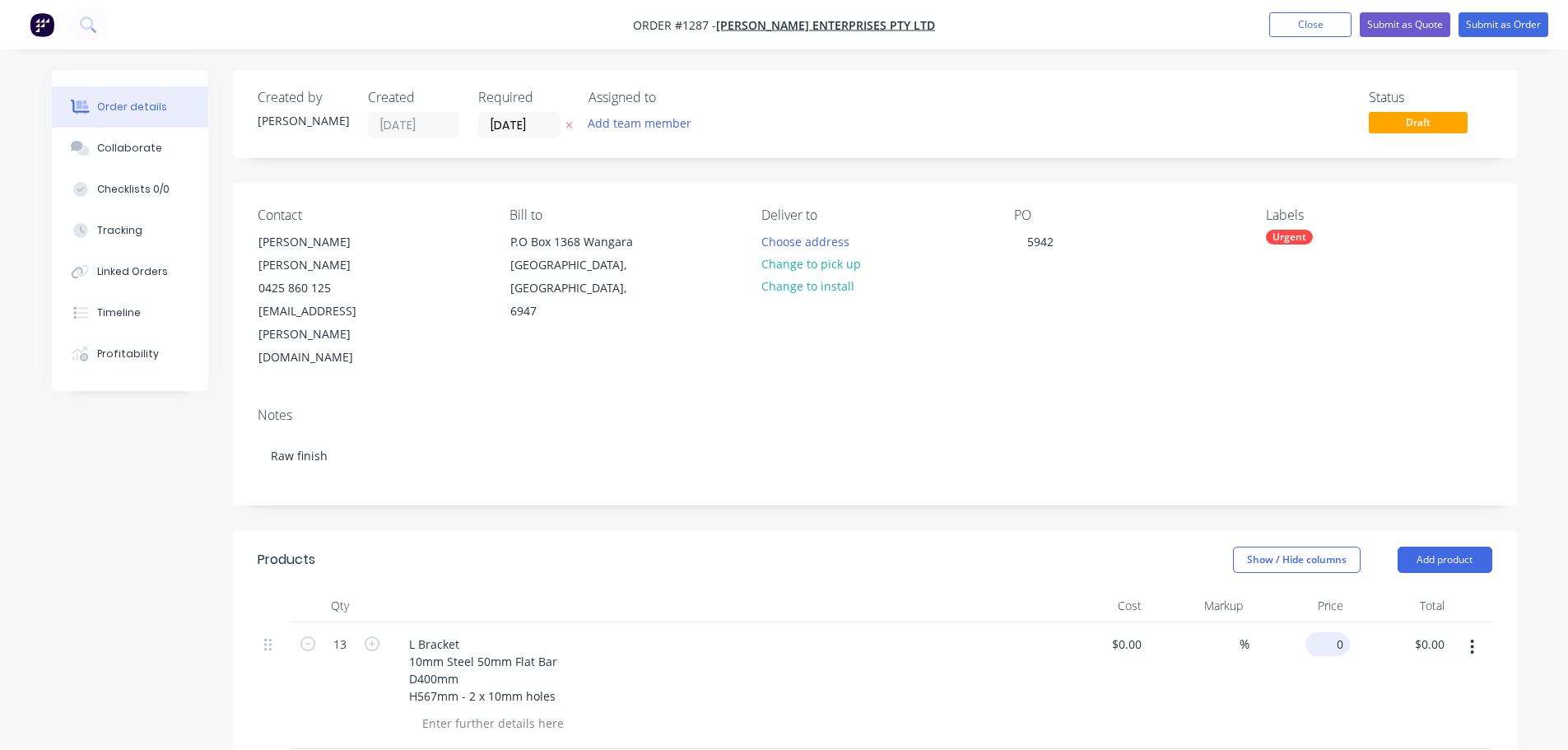
click at [1329, 632] on div "0 $0.00" at bounding box center [1328, 644] width 45 height 24
type input "$45.00"
type input "$585.00"
click at [1300, 413] on div "Notes Raw finish" at bounding box center [874, 449] width 1284 height 110
click at [1473, 23] on button "Submit as Order" at bounding box center [1503, 24] width 90 height 24
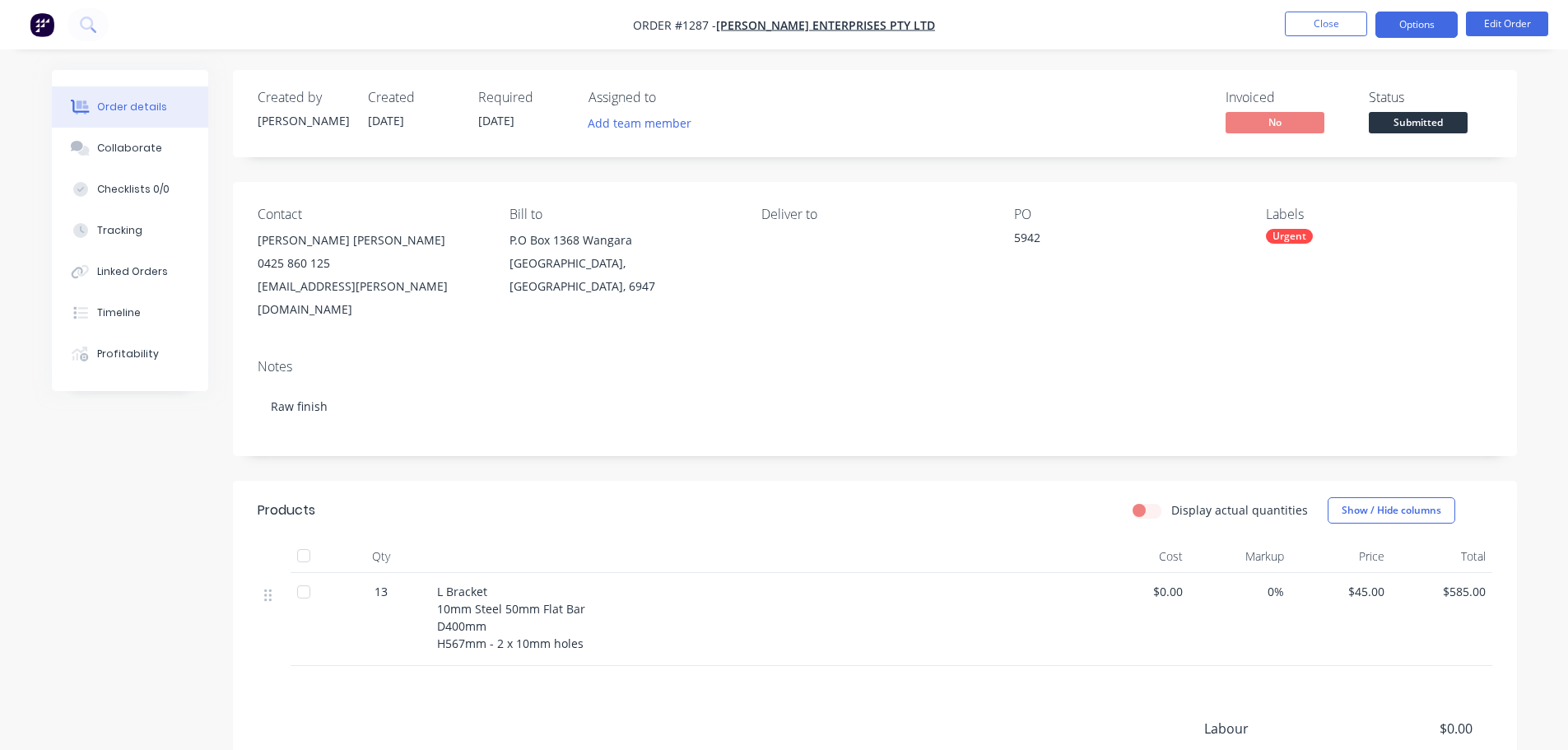
click at [1448, 28] on button "Options" at bounding box center [1417, 24] width 82 height 26
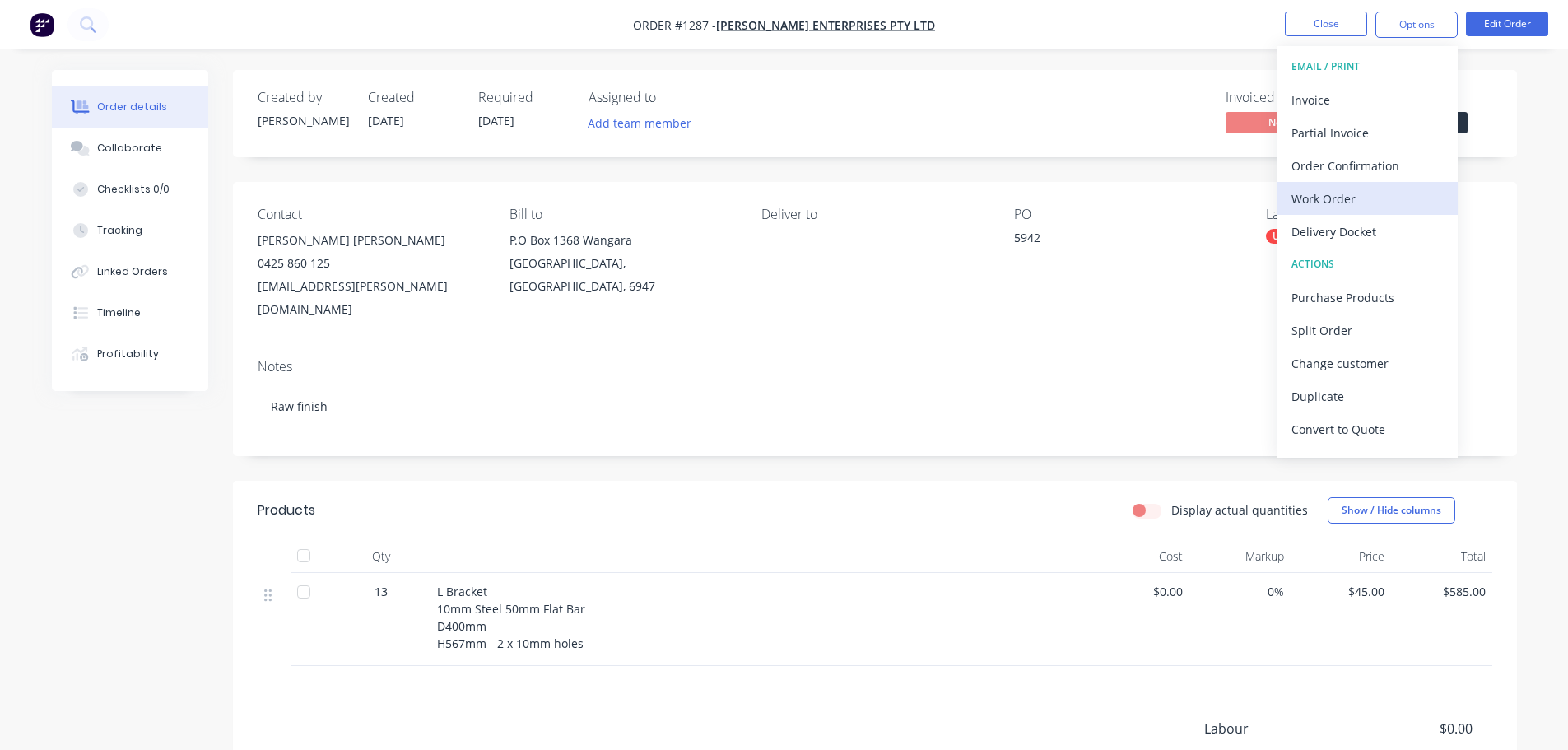
click at [1326, 198] on div "Work Order" at bounding box center [1367, 199] width 151 height 24
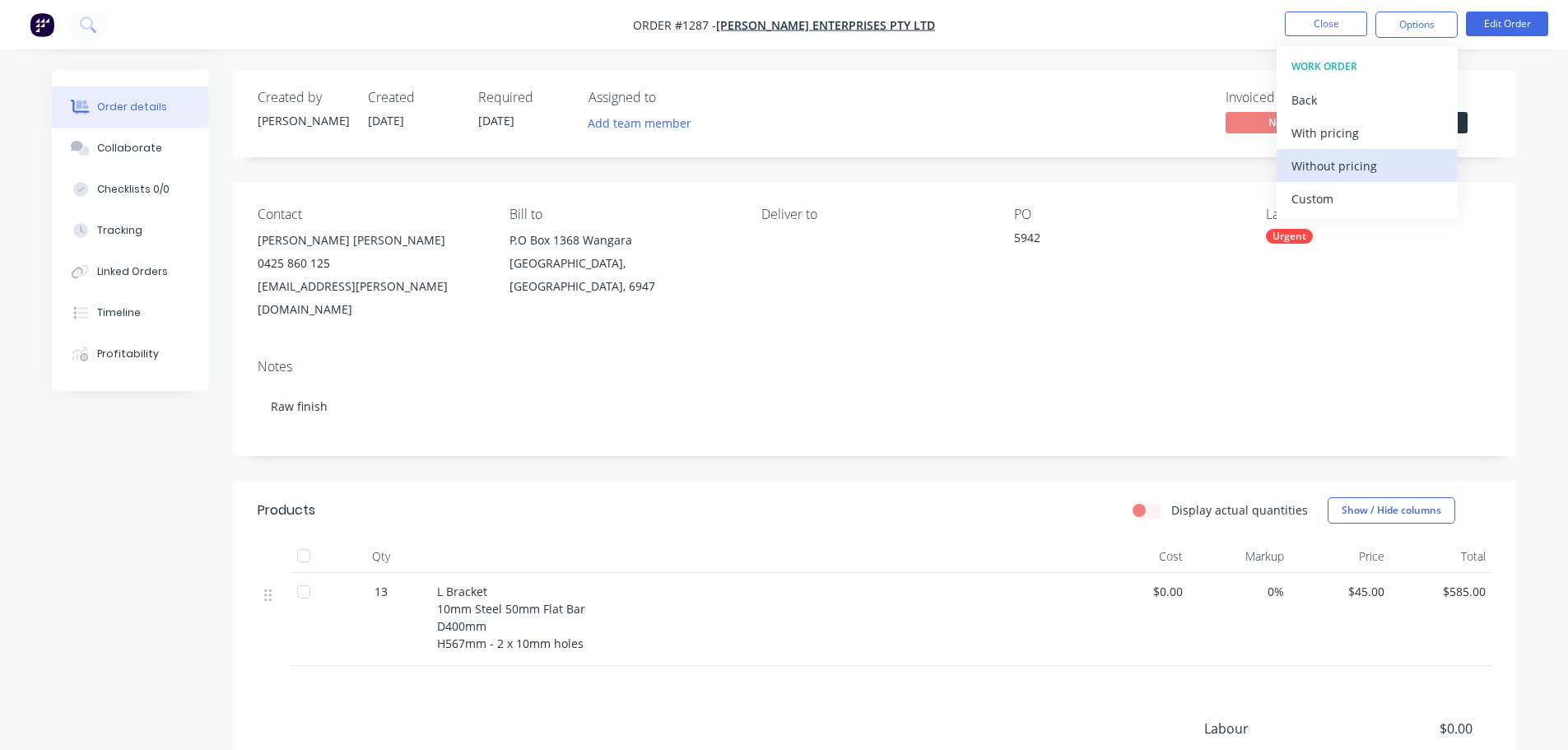
click at [1331, 170] on div "Without pricing" at bounding box center [1367, 165] width 151 height 24
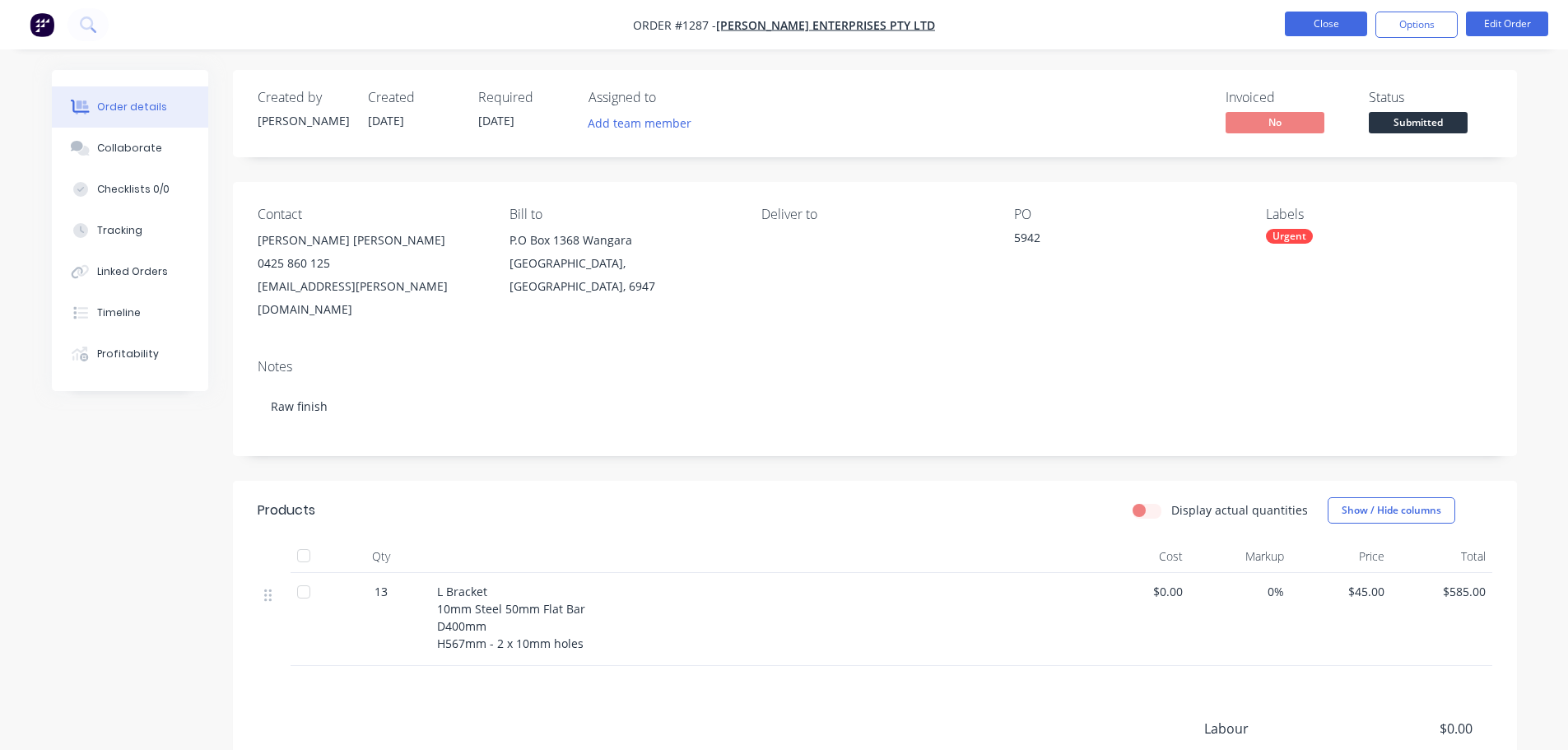
click at [1327, 27] on button "Close" at bounding box center [1326, 24] width 82 height 24
